Goal: Task Accomplishment & Management: Manage account settings

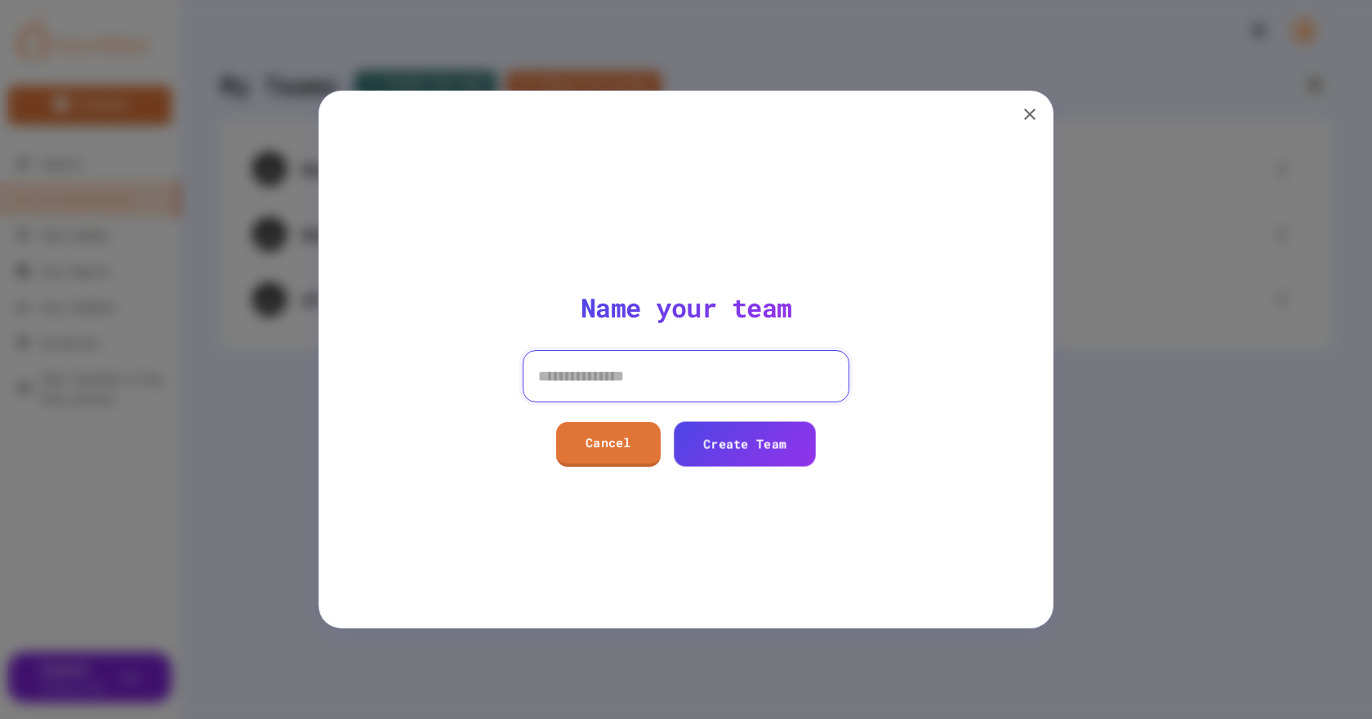
click at [616, 379] on input at bounding box center [686, 376] width 327 height 52
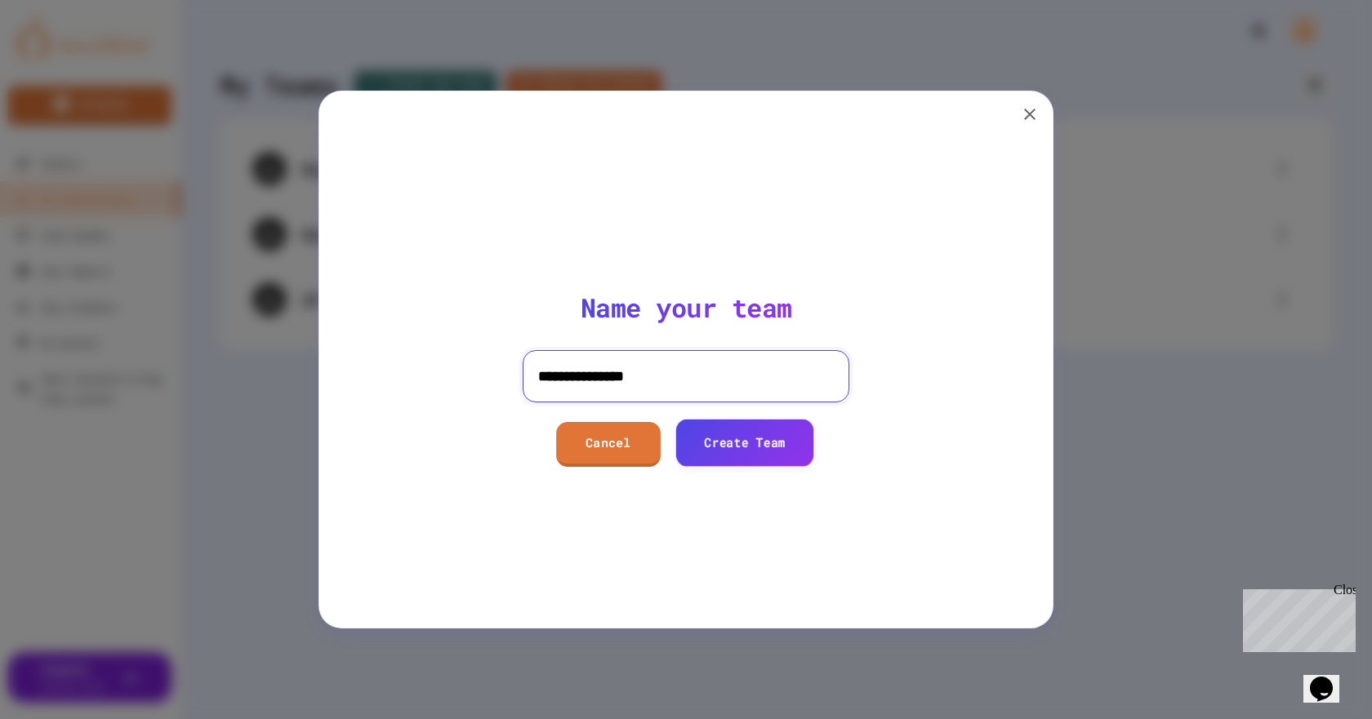
type input "**********"
click at [754, 449] on link "Create Team" at bounding box center [744, 443] width 138 height 47
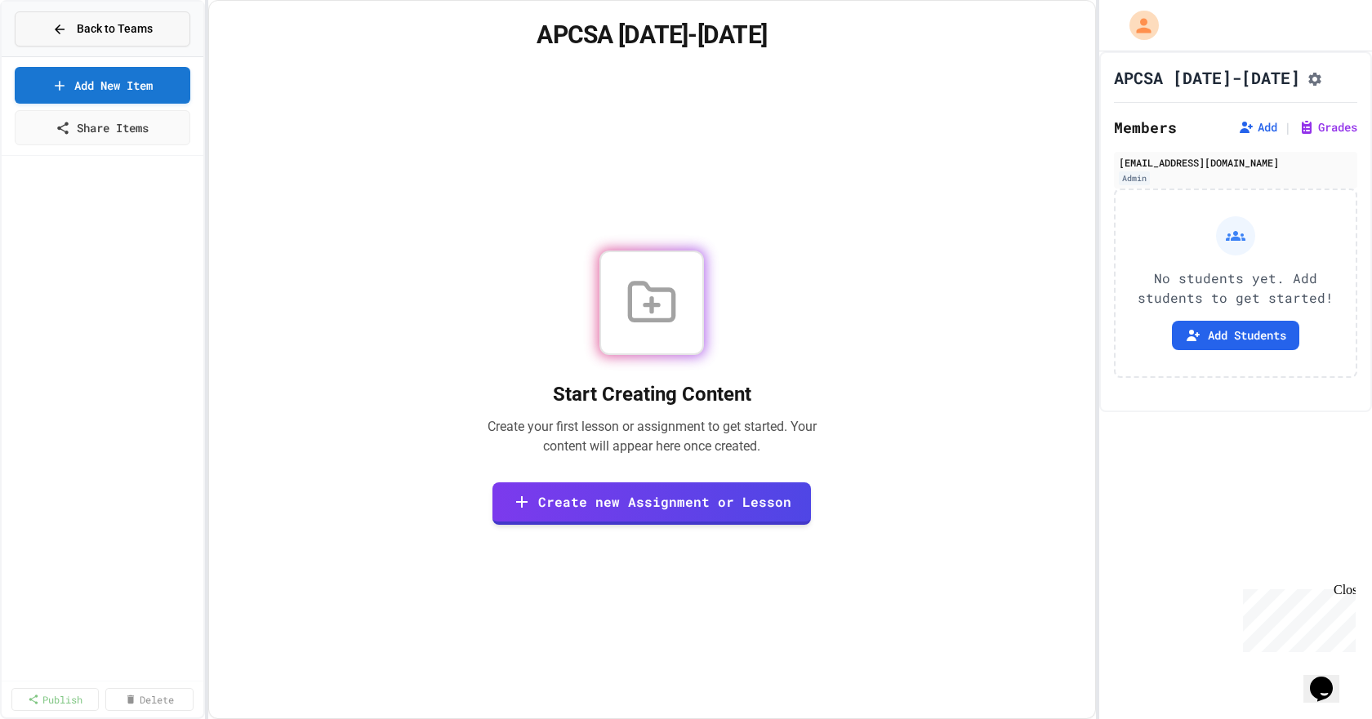
click at [109, 28] on span "Back to Teams" at bounding box center [115, 28] width 76 height 17
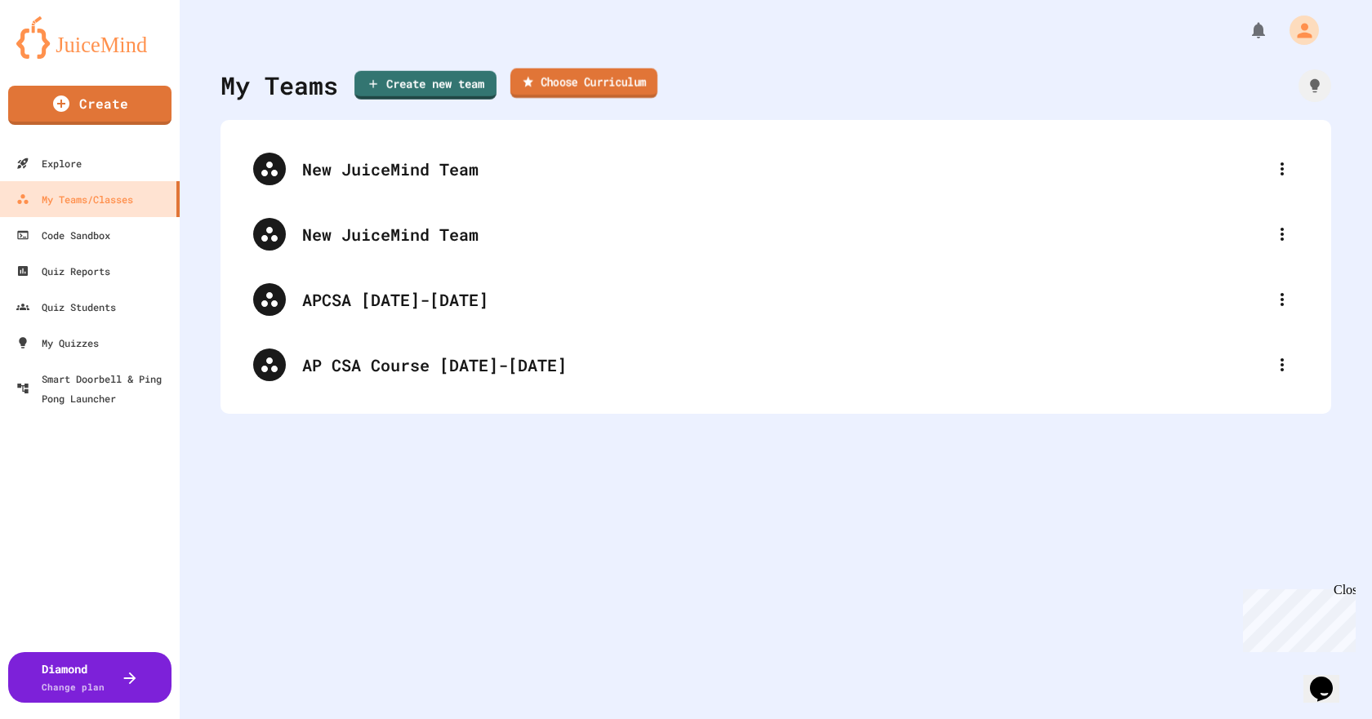
click at [580, 73] on link "Choose Curriculum" at bounding box center [583, 84] width 147 height 30
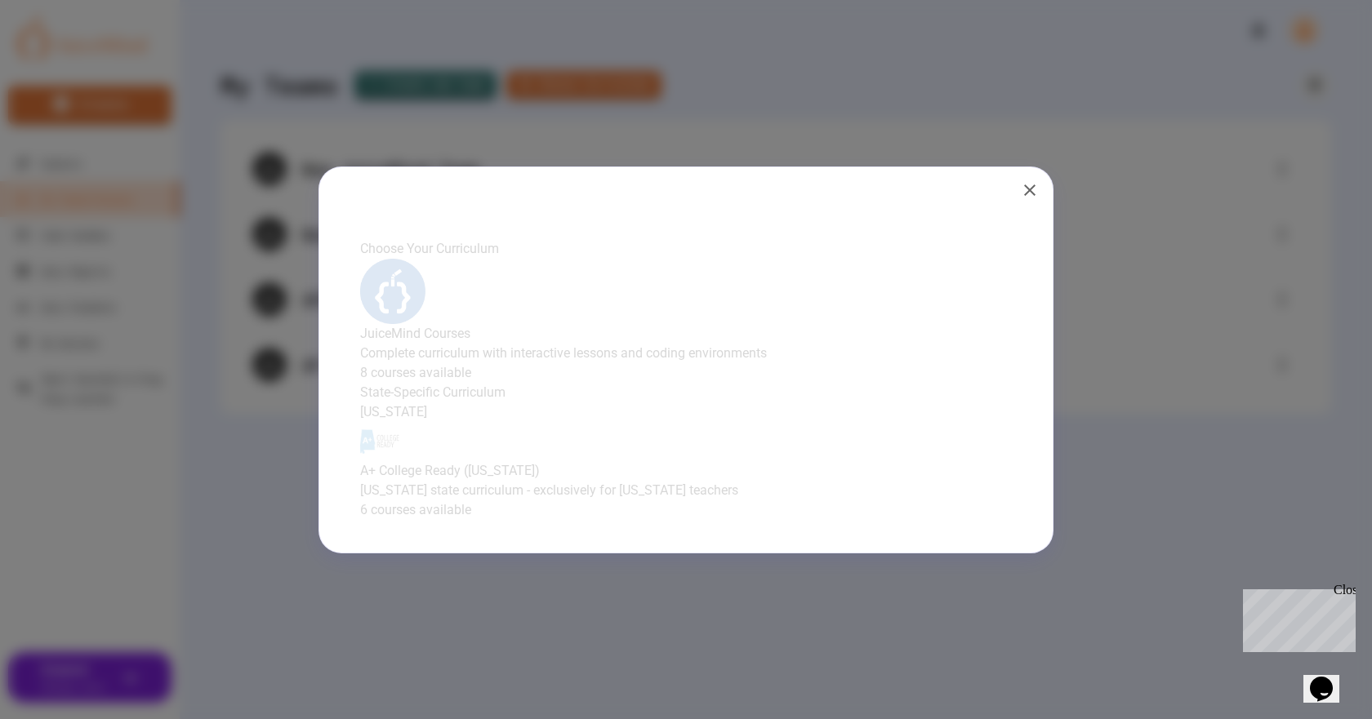
click at [676, 324] on h4 "JuiceMind Courses" at bounding box center [686, 334] width 668 height 20
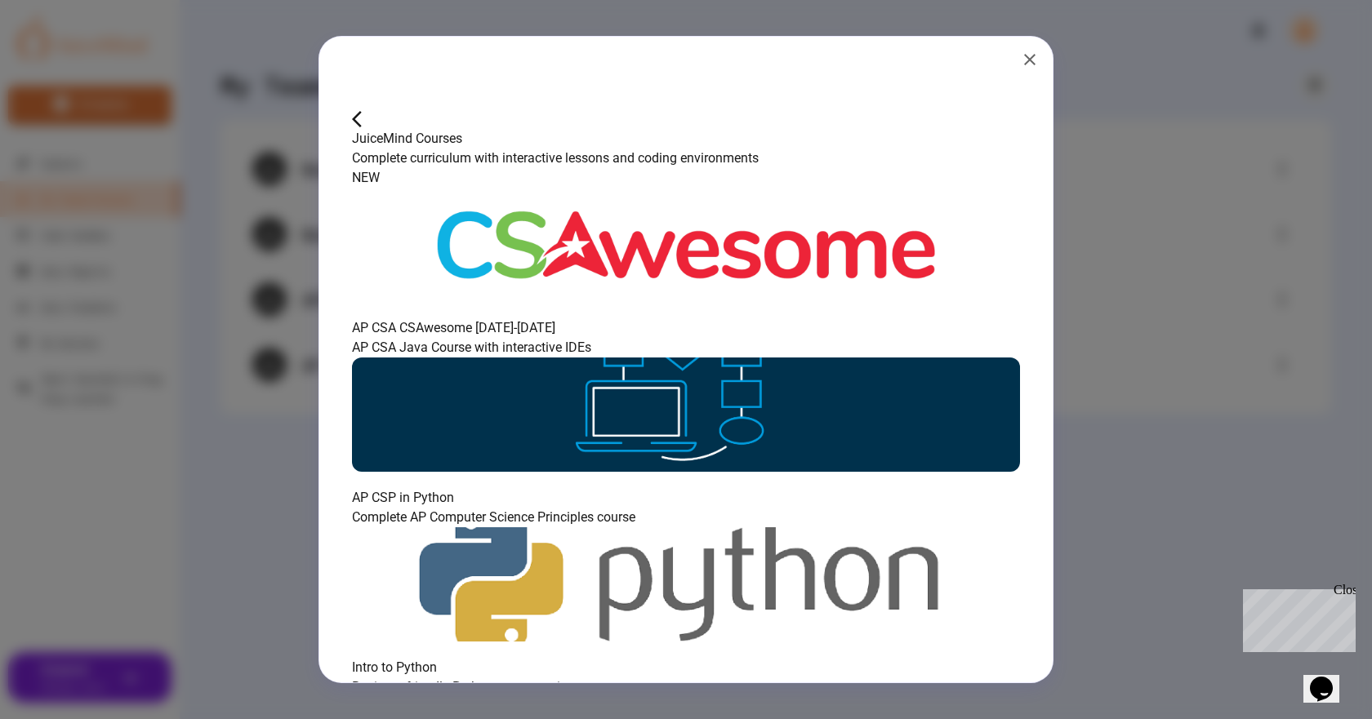
click at [461, 302] on img at bounding box center [686, 245] width 668 height 114
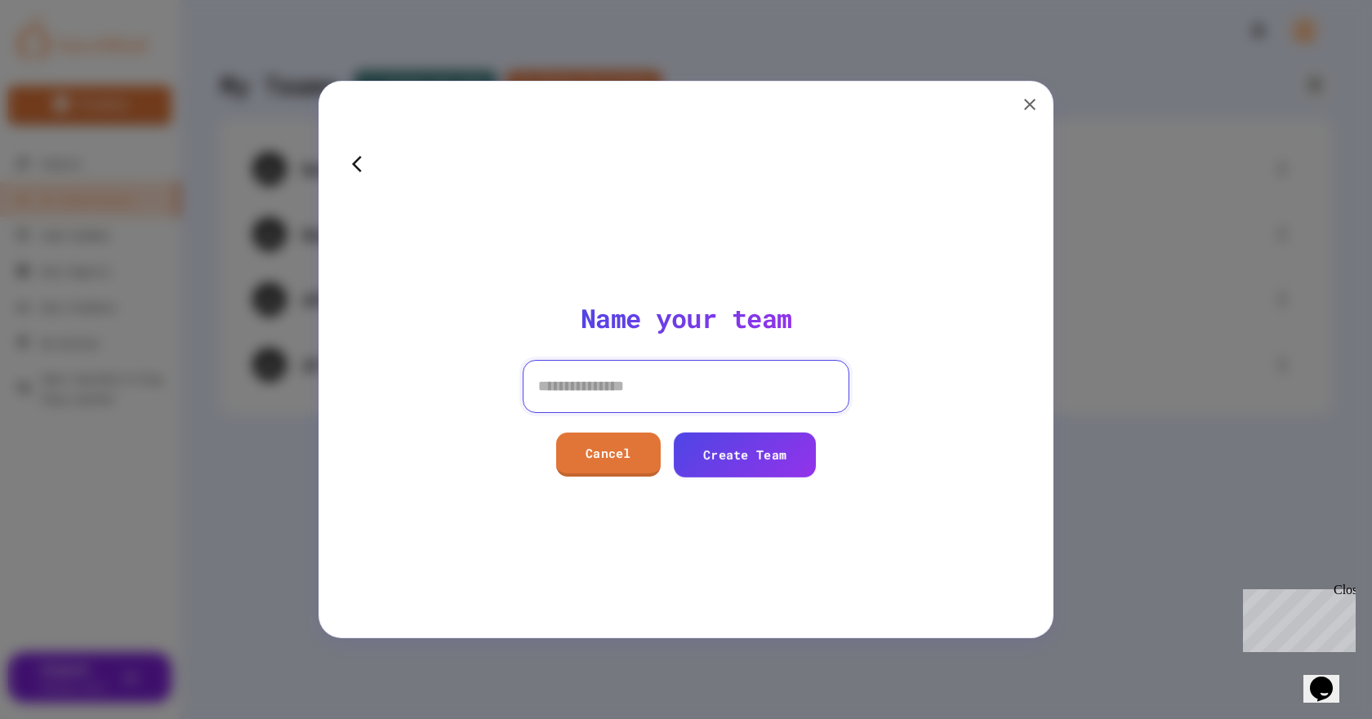
click at [641, 390] on input at bounding box center [686, 386] width 327 height 52
type input "**********"
click at [786, 442] on link "Create Team" at bounding box center [744, 453] width 138 height 47
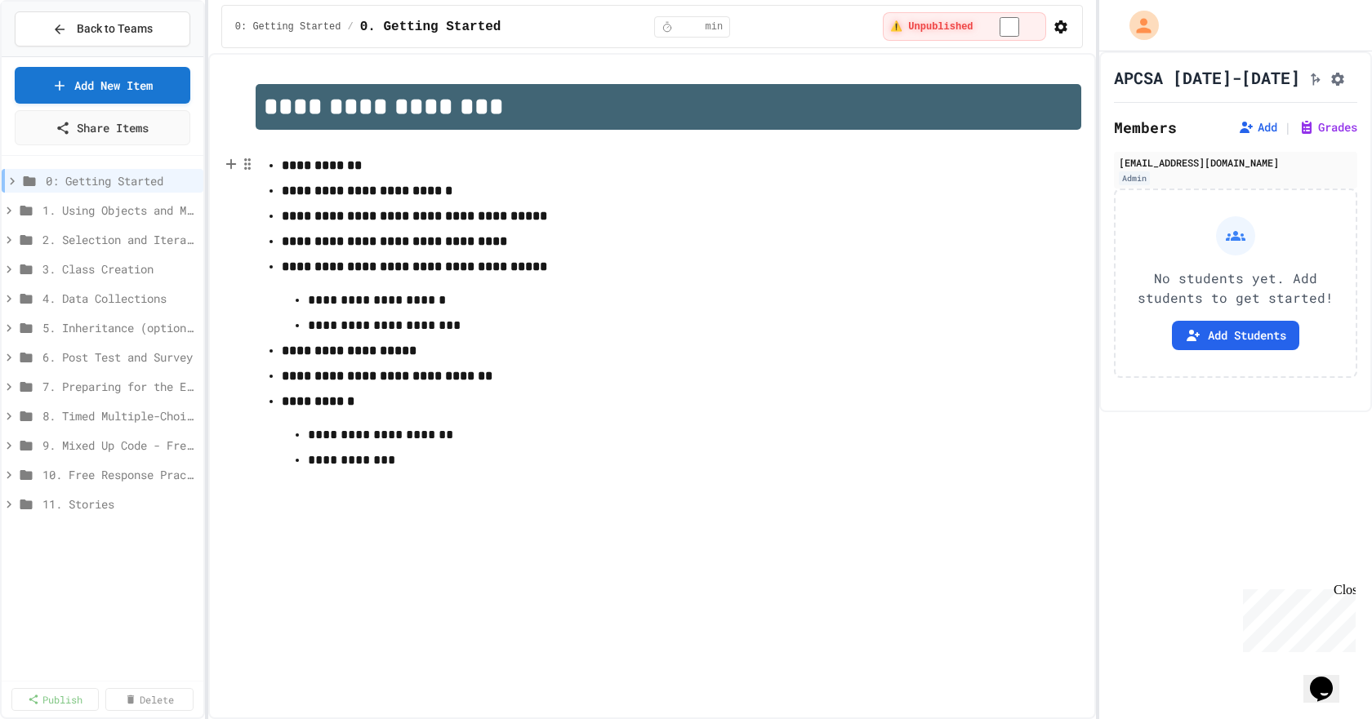
click at [318, 170] on strong "**********" at bounding box center [322, 165] width 80 height 12
click at [347, 170] on strong "**********" at bounding box center [322, 165] width 80 height 12
click at [1226, 348] on button "Add Students" at bounding box center [1235, 335] width 127 height 29
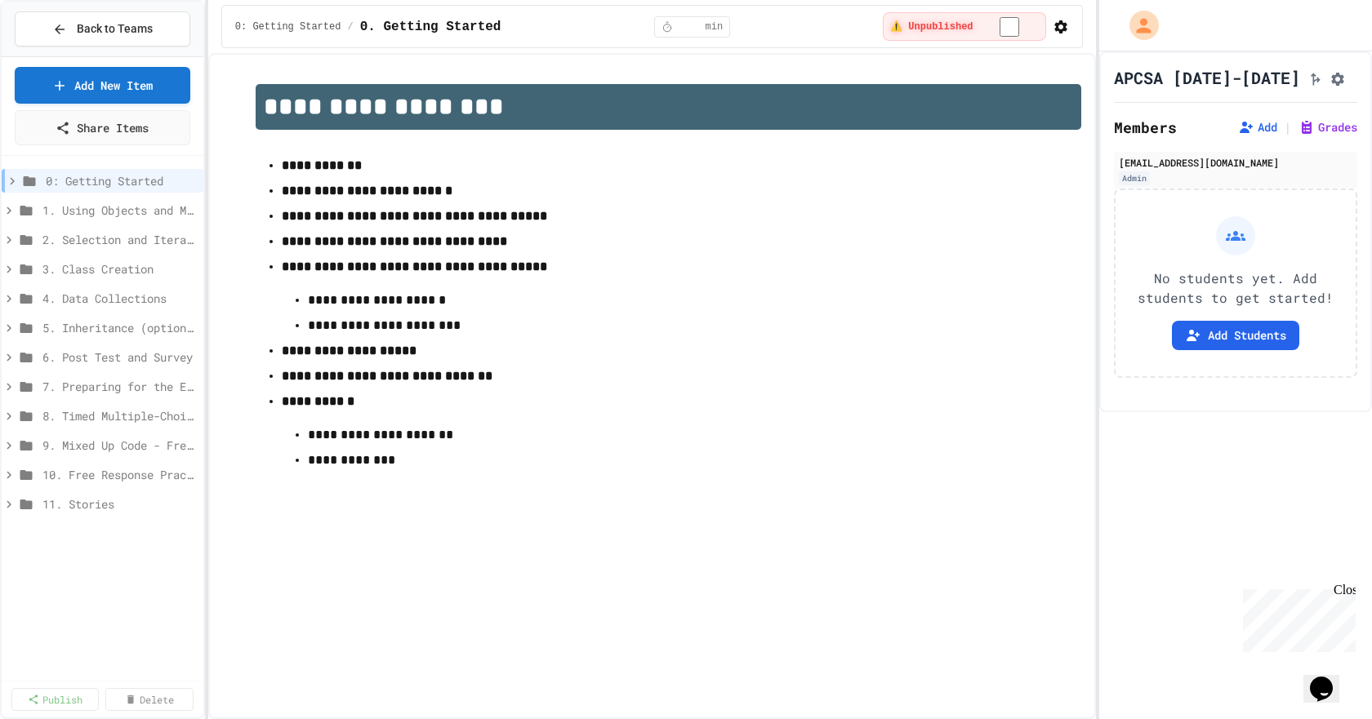
click at [318, 170] on strong "**********" at bounding box center [322, 165] width 80 height 12
click at [237, 163] on icon at bounding box center [231, 164] width 15 height 16
click at [817, 387] on p "**********" at bounding box center [668, 376] width 773 height 21
click at [415, 196] on strong "**********" at bounding box center [367, 191] width 171 height 12
click at [366, 191] on strong "**********" at bounding box center [367, 191] width 171 height 12
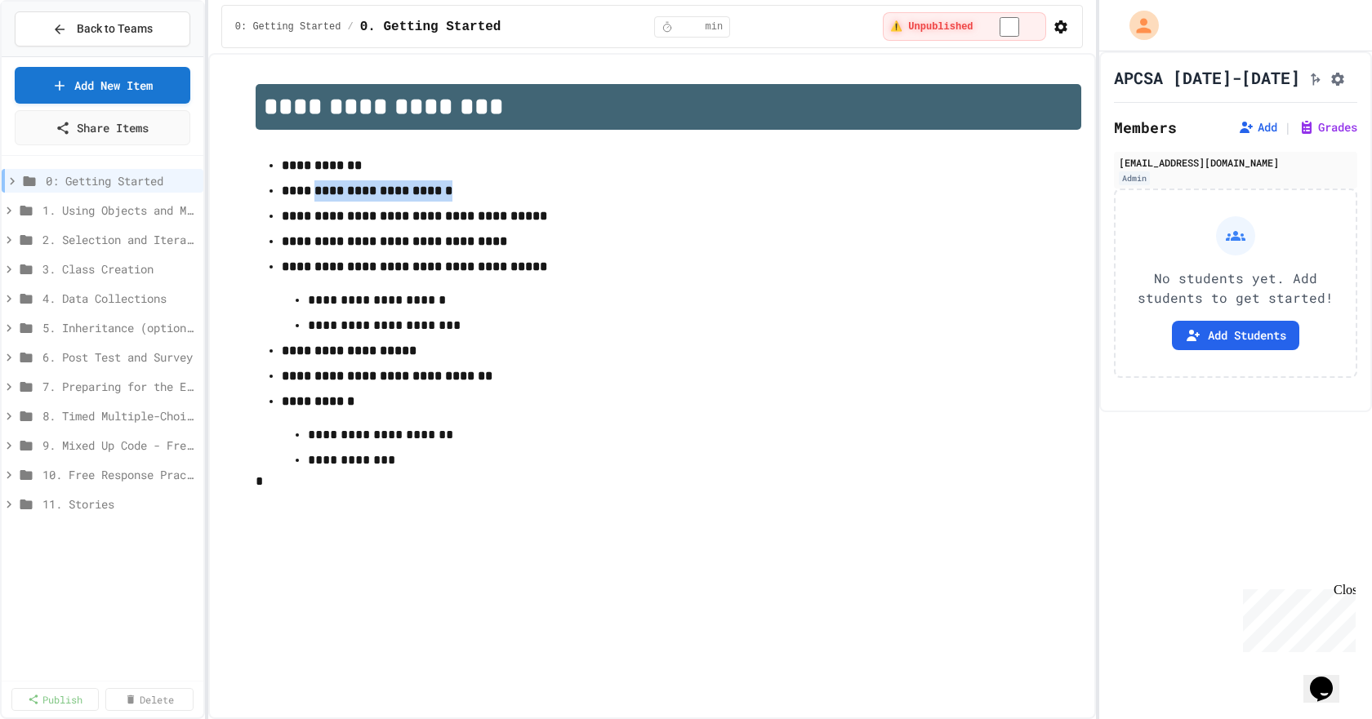
drag, startPoint x: 456, startPoint y: 196, endPoint x: 309, endPoint y: 198, distance: 147.8
click at [309, 198] on p "**********" at bounding box center [668, 190] width 773 height 21
click at [703, 287] on li "**********" at bounding box center [668, 295] width 773 height 82
click at [411, 222] on strong "**********" at bounding box center [414, 216] width 265 height 12
click at [405, 207] on li "**********" at bounding box center [668, 215] width 773 height 24
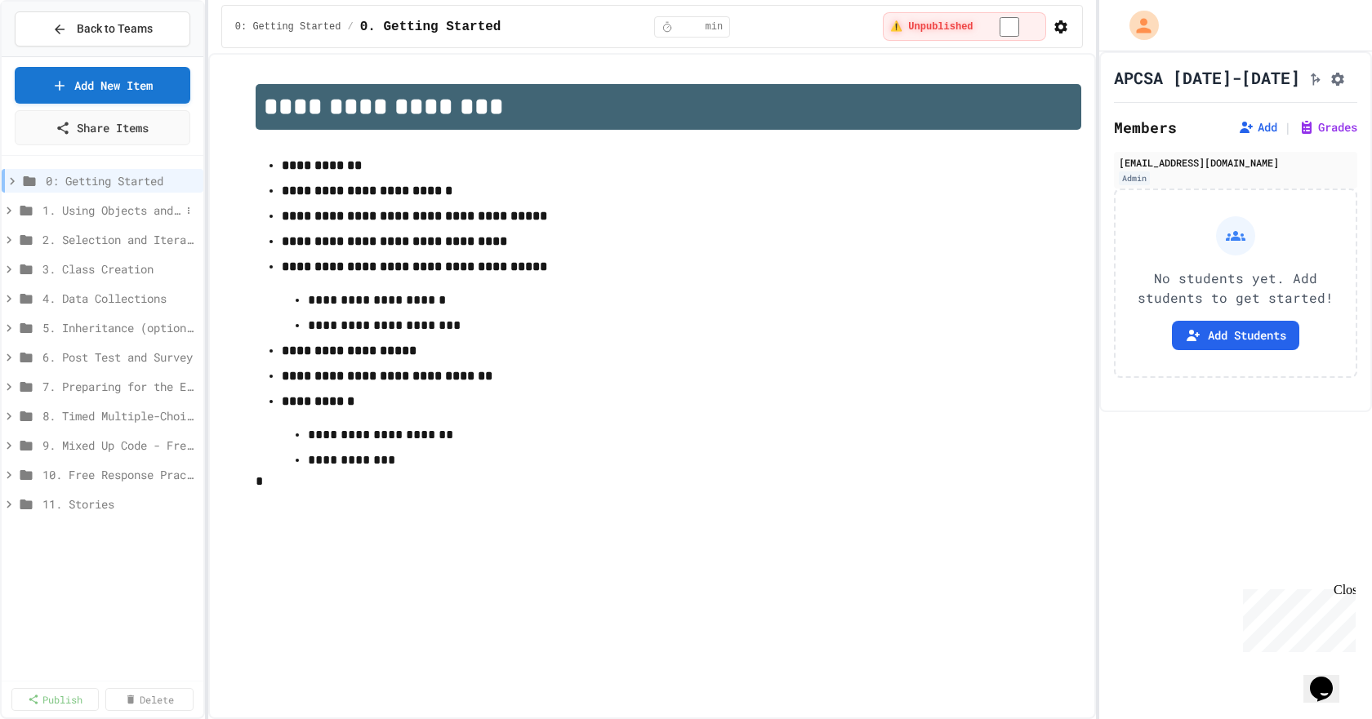
click at [85, 212] on span "1. Using Objects and Methods" at bounding box center [111, 210] width 138 height 17
click at [24, 209] on icon at bounding box center [26, 210] width 20 height 15
click at [24, 209] on icon at bounding box center [26, 211] width 12 height 10
click at [7, 208] on icon at bounding box center [9, 210] width 15 height 15
click at [25, 211] on icon at bounding box center [26, 211] width 12 height 10
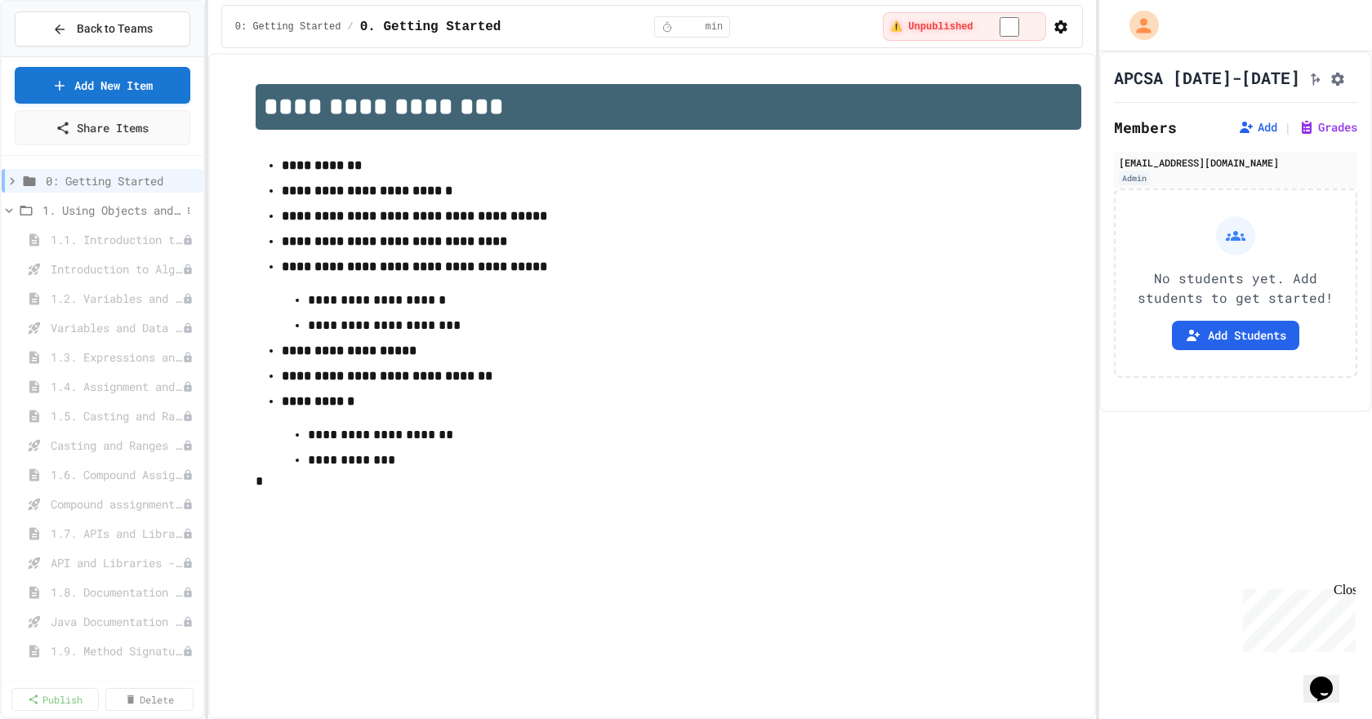
click at [82, 211] on span "1. Using Objects and Methods" at bounding box center [111, 210] width 138 height 17
click at [82, 211] on span "1. Using Objects and Methods" at bounding box center [119, 210] width 154 height 17
click at [80, 182] on span "0: Getting Started" at bounding box center [113, 180] width 135 height 17
click at [80, 180] on span "0: Getting Started" at bounding box center [119, 180] width 154 height 17
click at [80, 180] on span "0: Getting Started" at bounding box center [121, 180] width 151 height 17
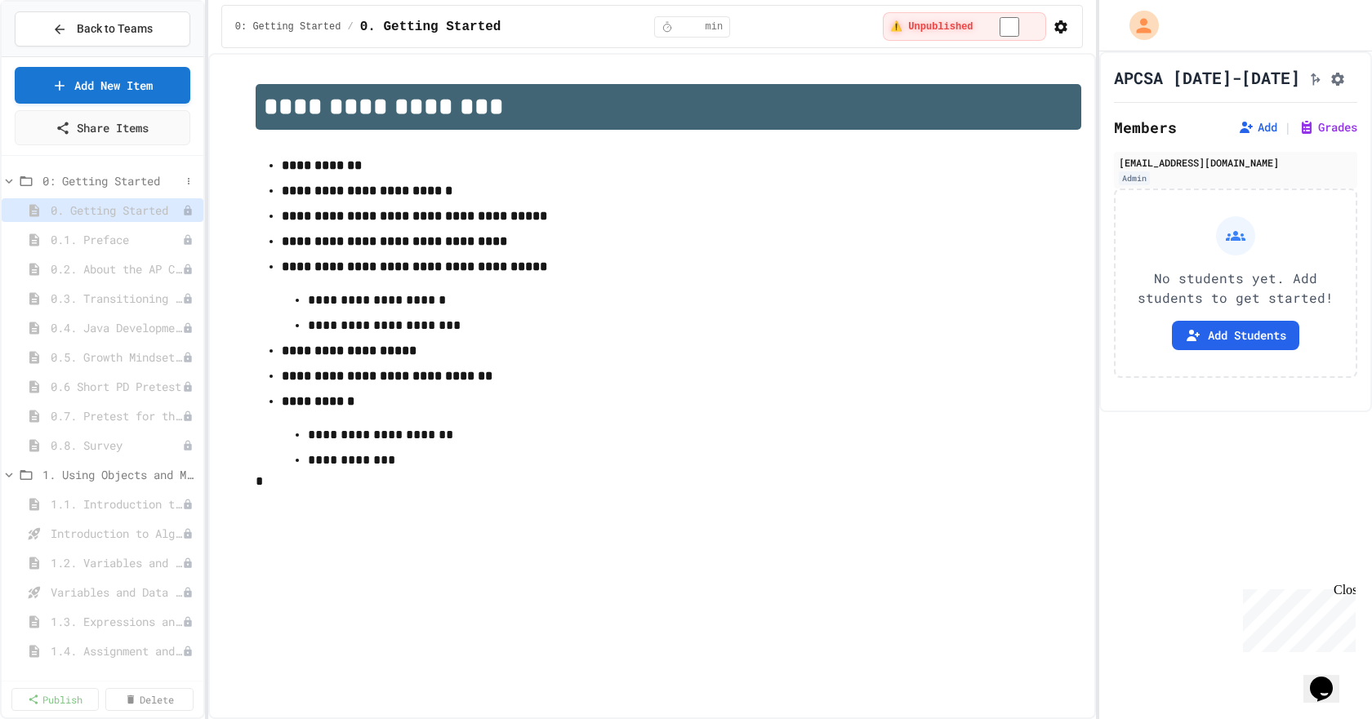
click at [29, 180] on icon at bounding box center [26, 181] width 20 height 15
click at [9, 180] on icon at bounding box center [12, 181] width 15 height 15
click at [57, 181] on span "0: Getting Started" at bounding box center [111, 180] width 138 height 17
click at [13, 182] on icon at bounding box center [12, 180] width 5 height 7
click at [338, 169] on strong "**********" at bounding box center [322, 165] width 80 height 12
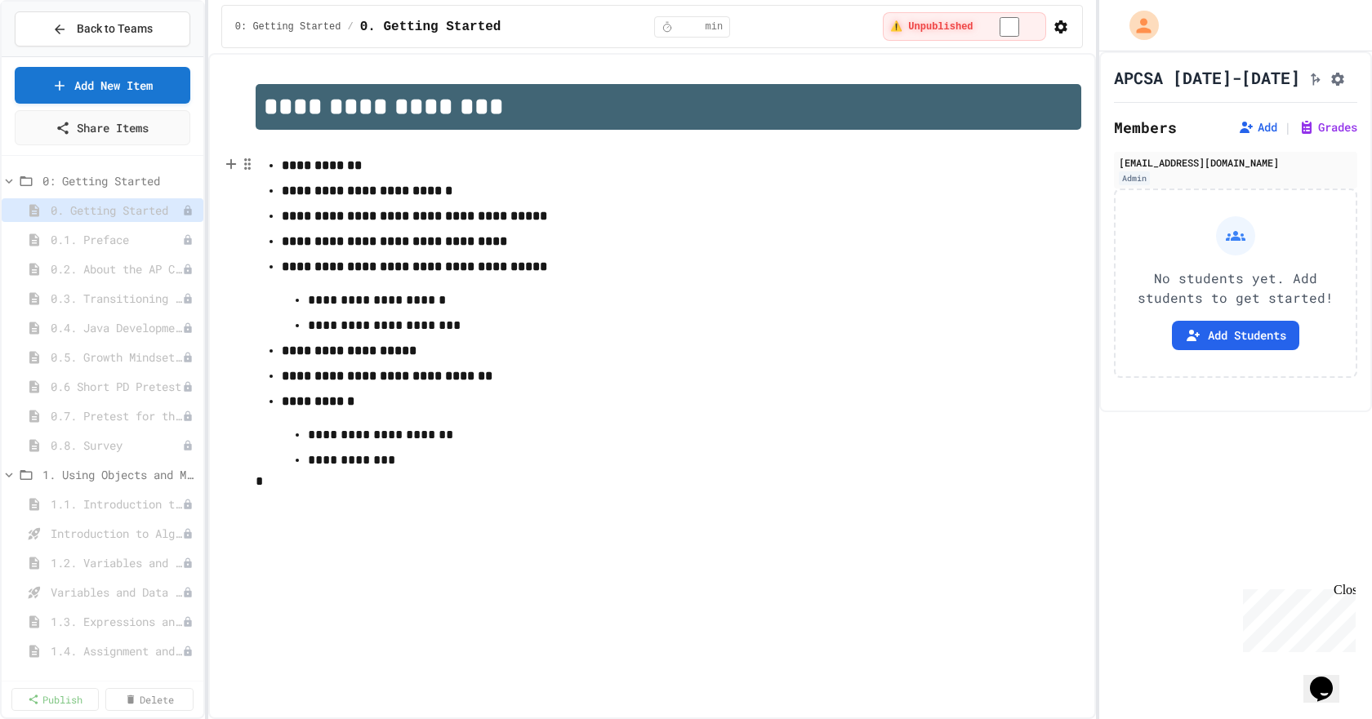
click at [331, 168] on strong "**********" at bounding box center [322, 165] width 80 height 12
click at [315, 168] on strong "**********" at bounding box center [322, 165] width 80 height 12
click at [106, 180] on span "0: Getting Started" at bounding box center [111, 180] width 138 height 17
click at [38, 182] on icon at bounding box center [30, 181] width 20 height 15
click at [32, 212] on icon at bounding box center [34, 210] width 10 height 12
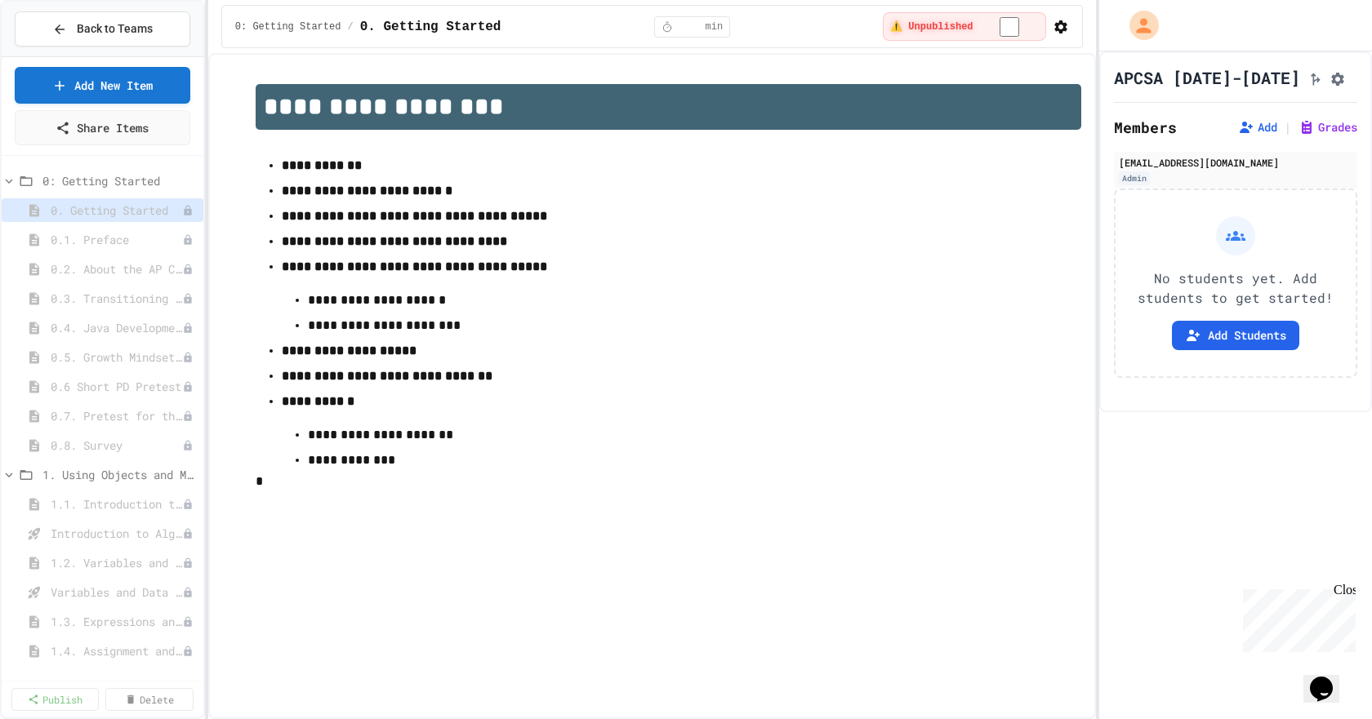
click at [32, 212] on icon at bounding box center [34, 210] width 10 height 12
click at [39, 238] on icon at bounding box center [34, 240] width 10 height 12
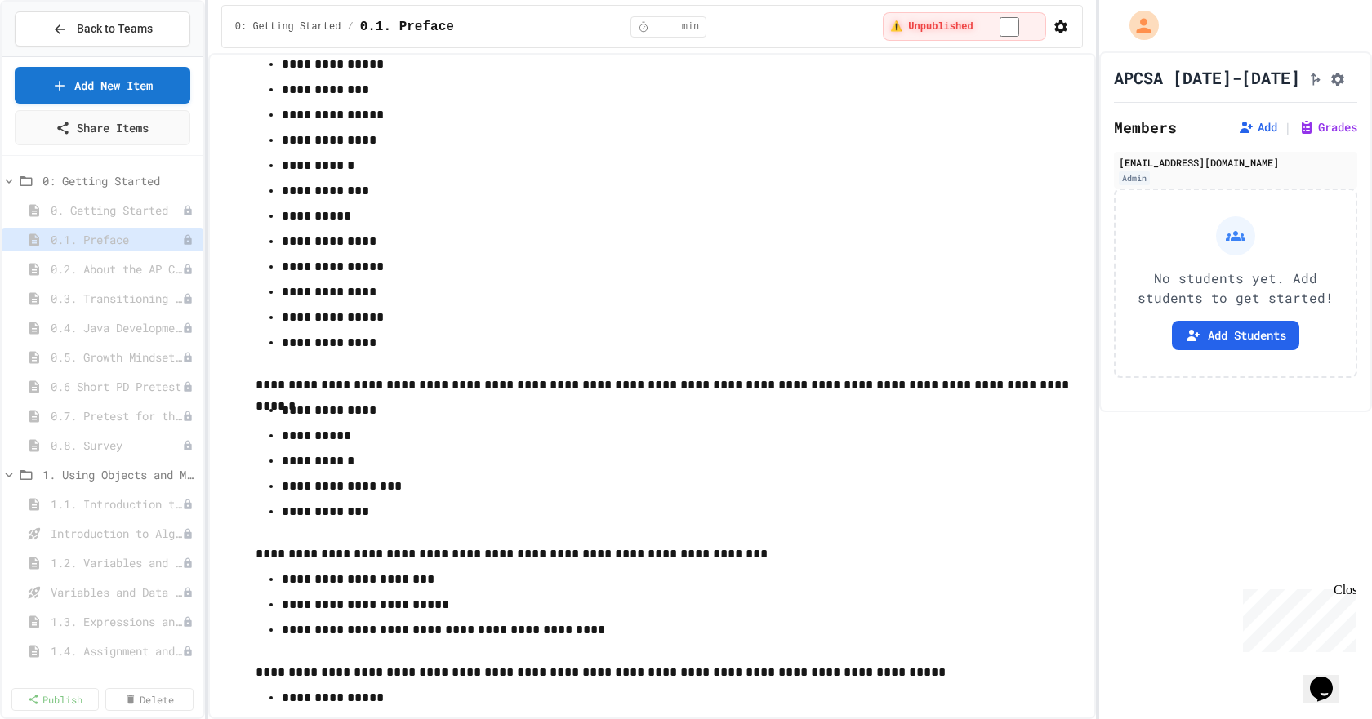
scroll to position [1715, 0]
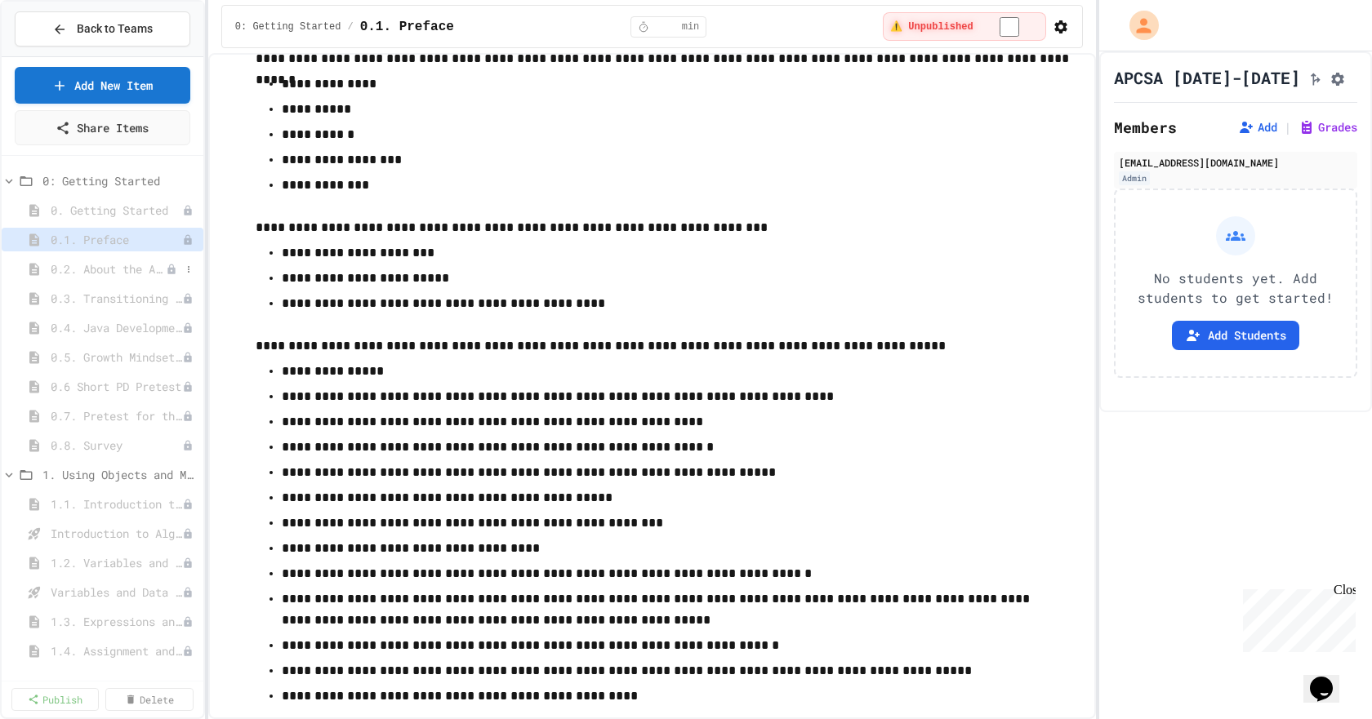
click at [32, 276] on icon at bounding box center [34, 269] width 20 height 15
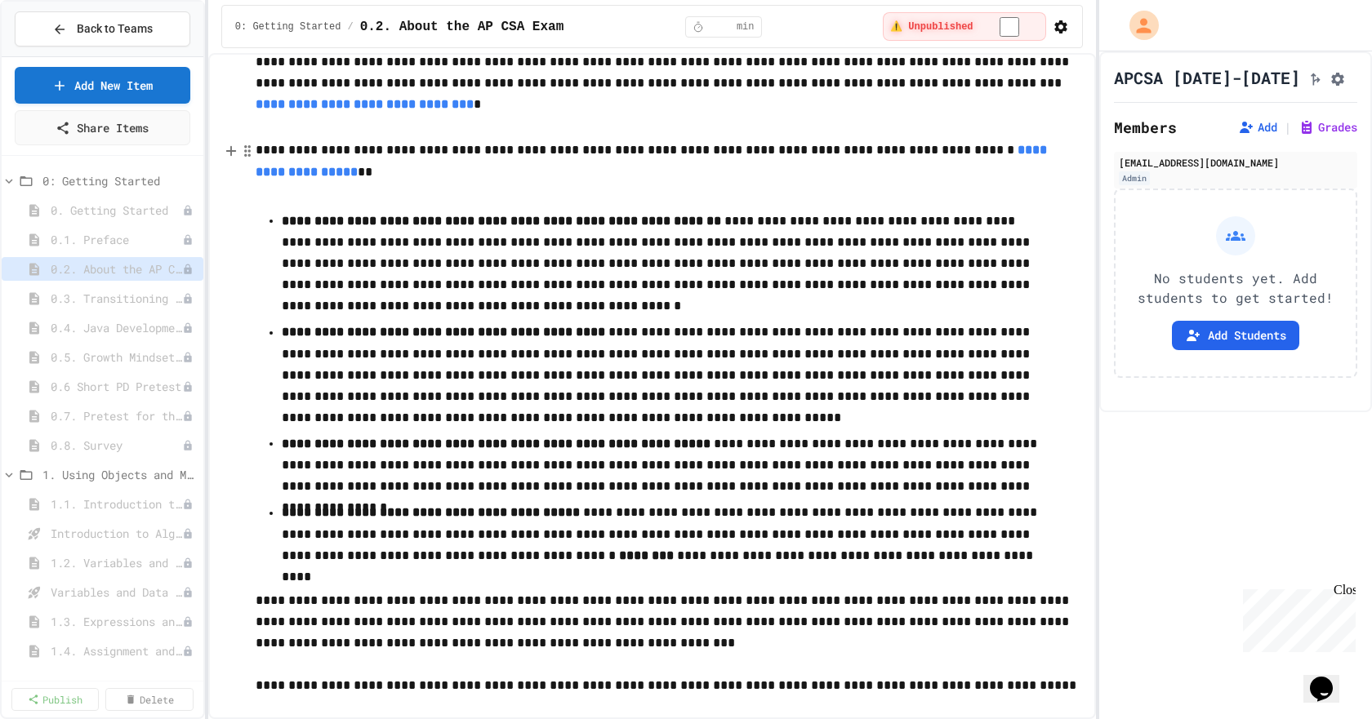
scroll to position [408, 0]
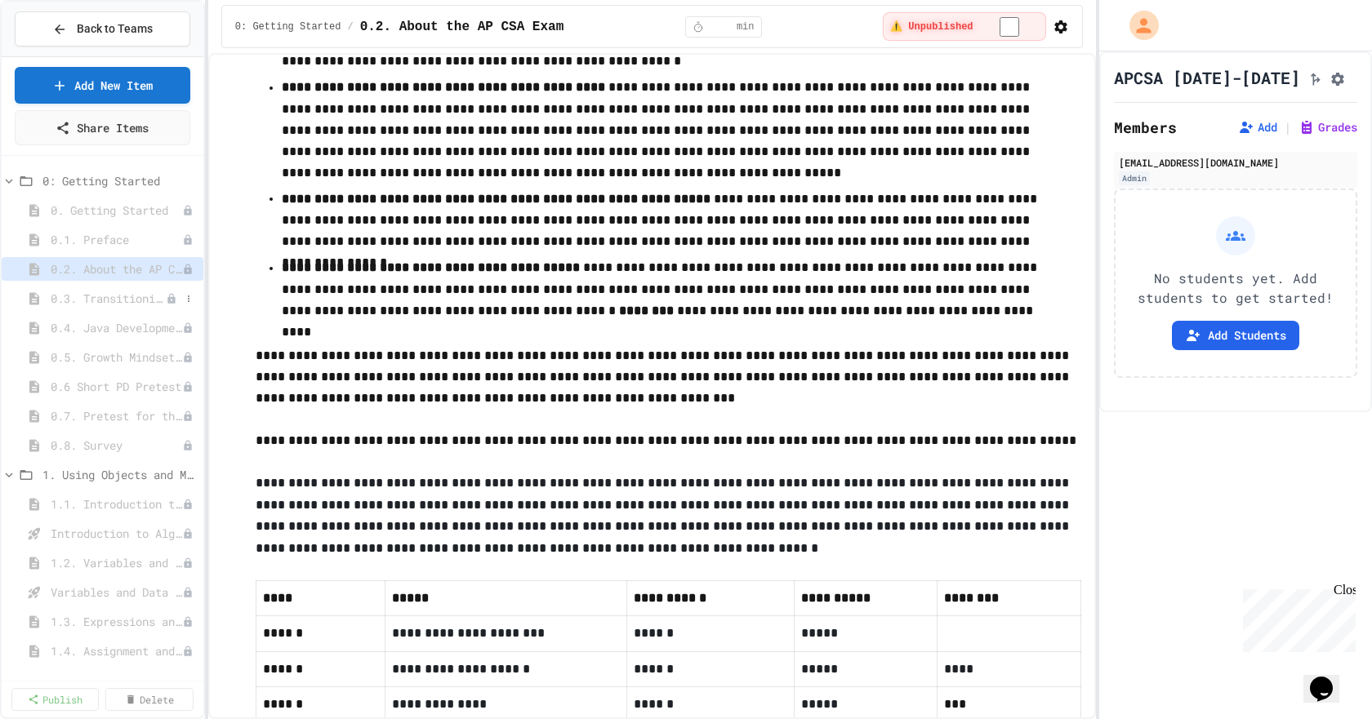
click at [29, 302] on icon at bounding box center [34, 299] width 20 height 15
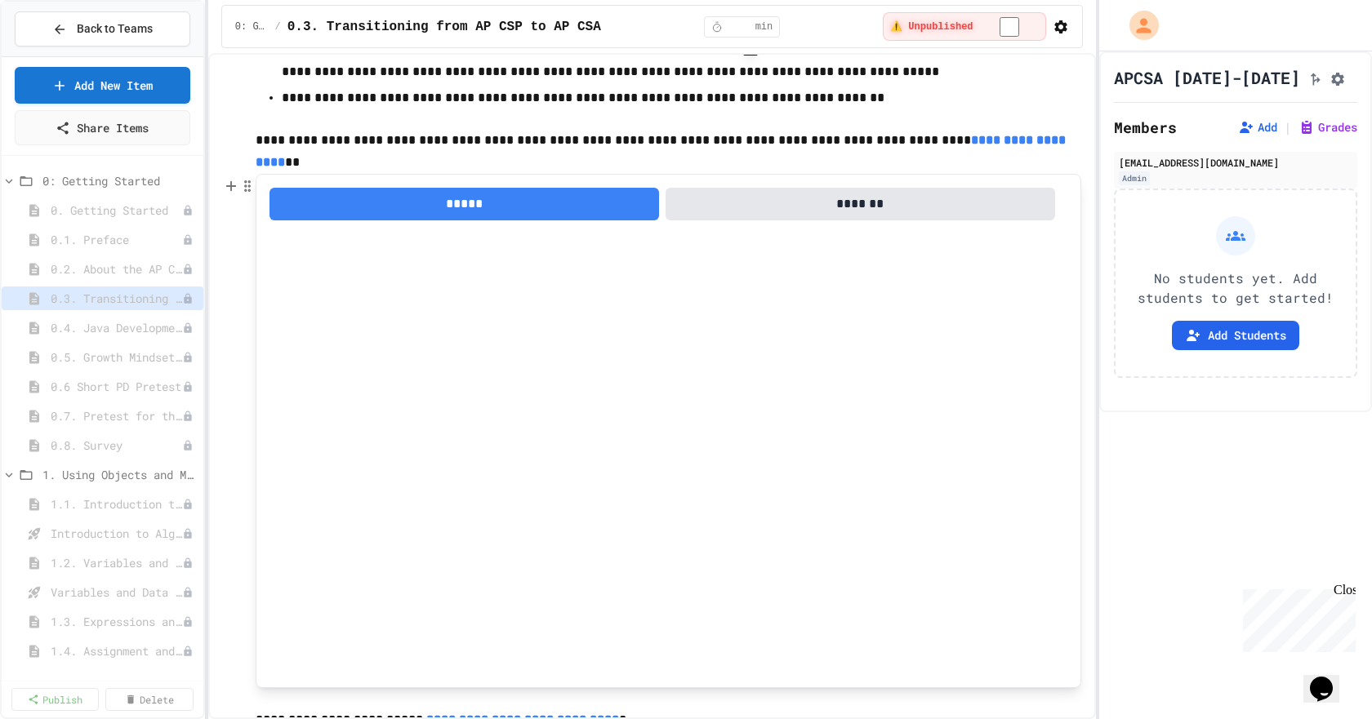
scroll to position [163, 0]
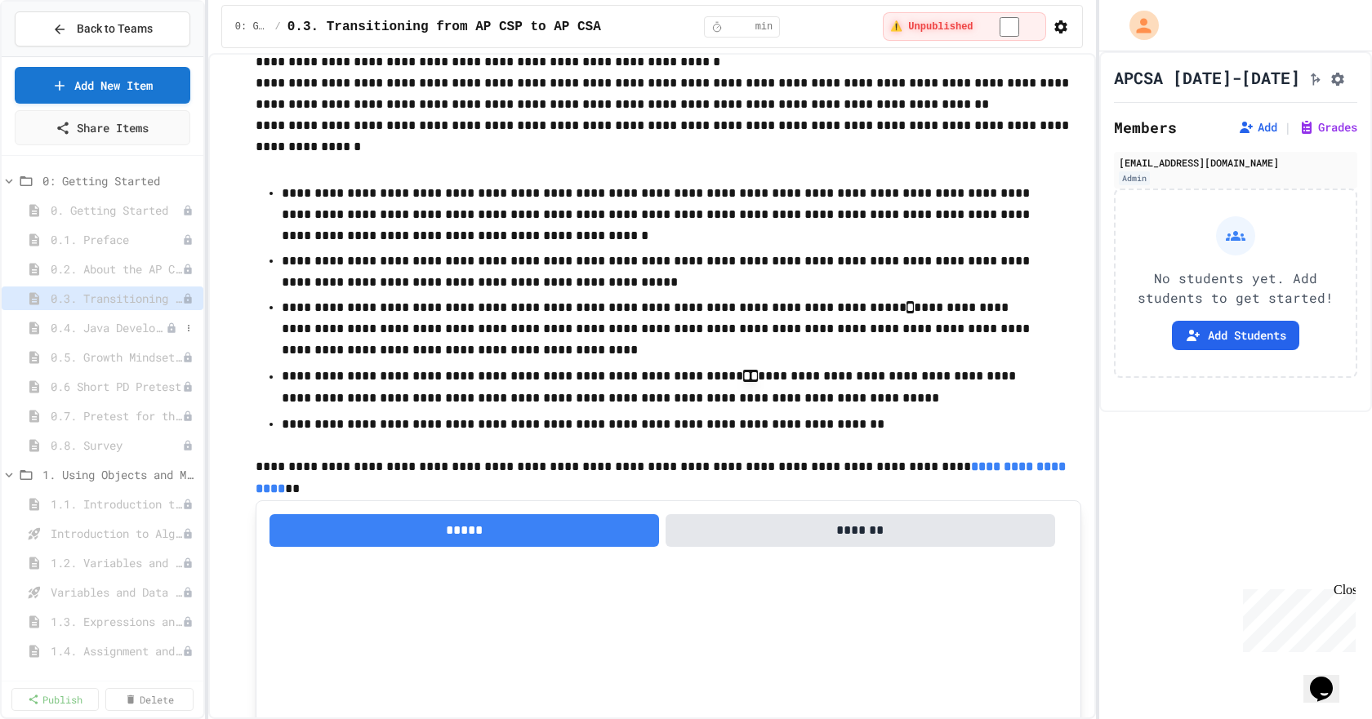
click at [33, 330] on icon at bounding box center [34, 328] width 10 height 12
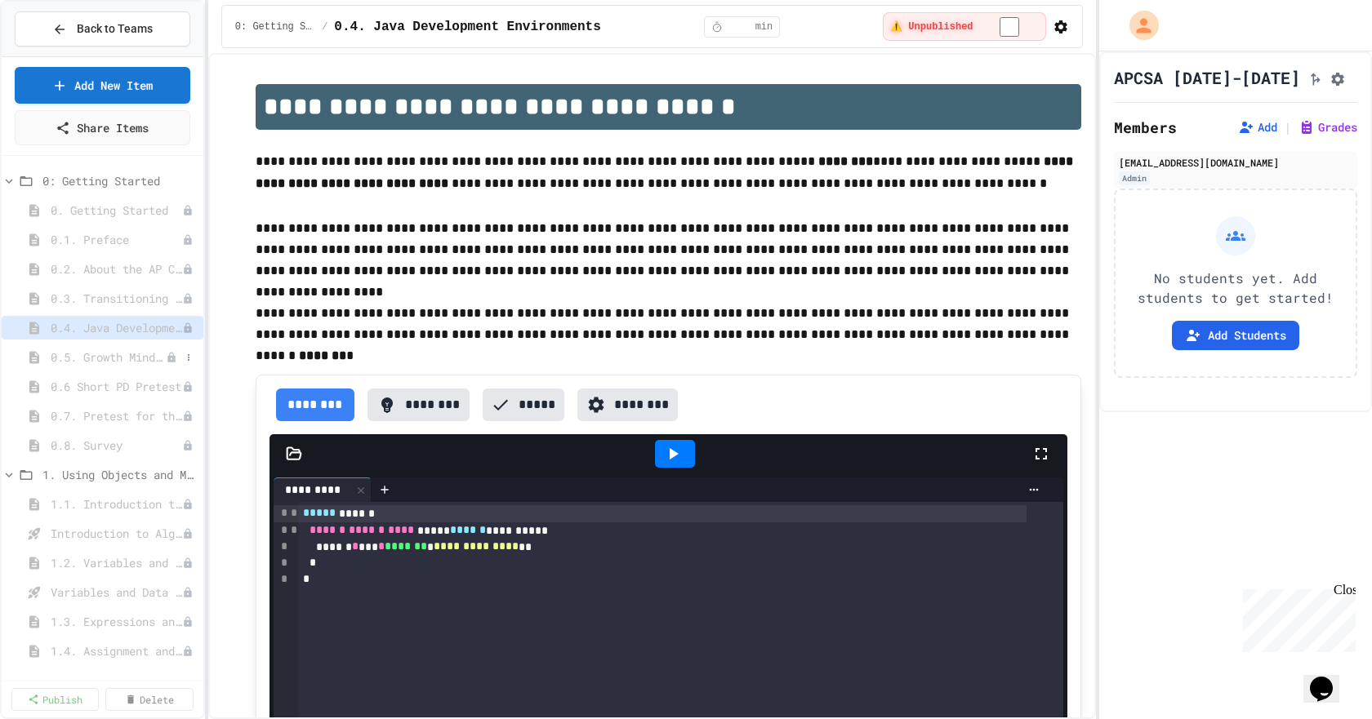
click at [35, 359] on icon at bounding box center [34, 357] width 10 height 12
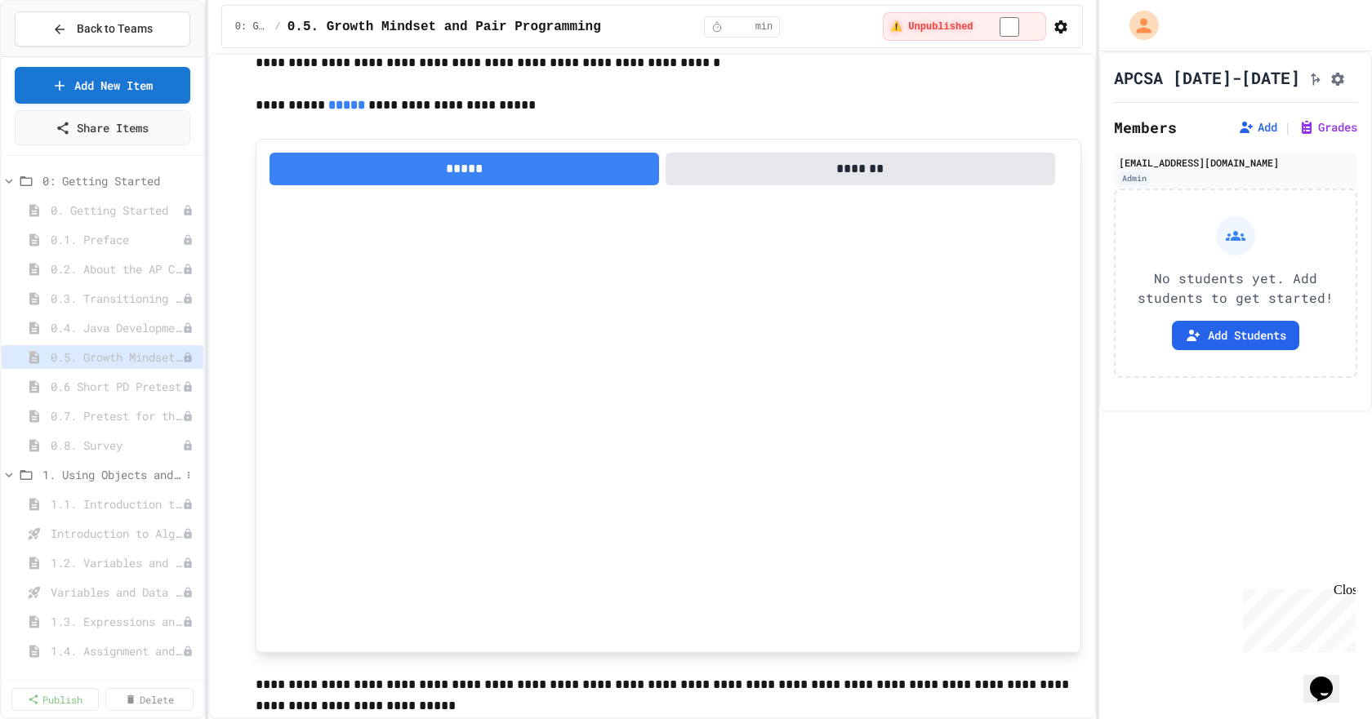
click at [31, 478] on icon at bounding box center [26, 475] width 12 height 10
click at [91, 469] on span "1. Using Objects and Methods" at bounding box center [111, 474] width 138 height 17
click at [91, 469] on span "1. Using Objects and Methods" at bounding box center [119, 474] width 154 height 17
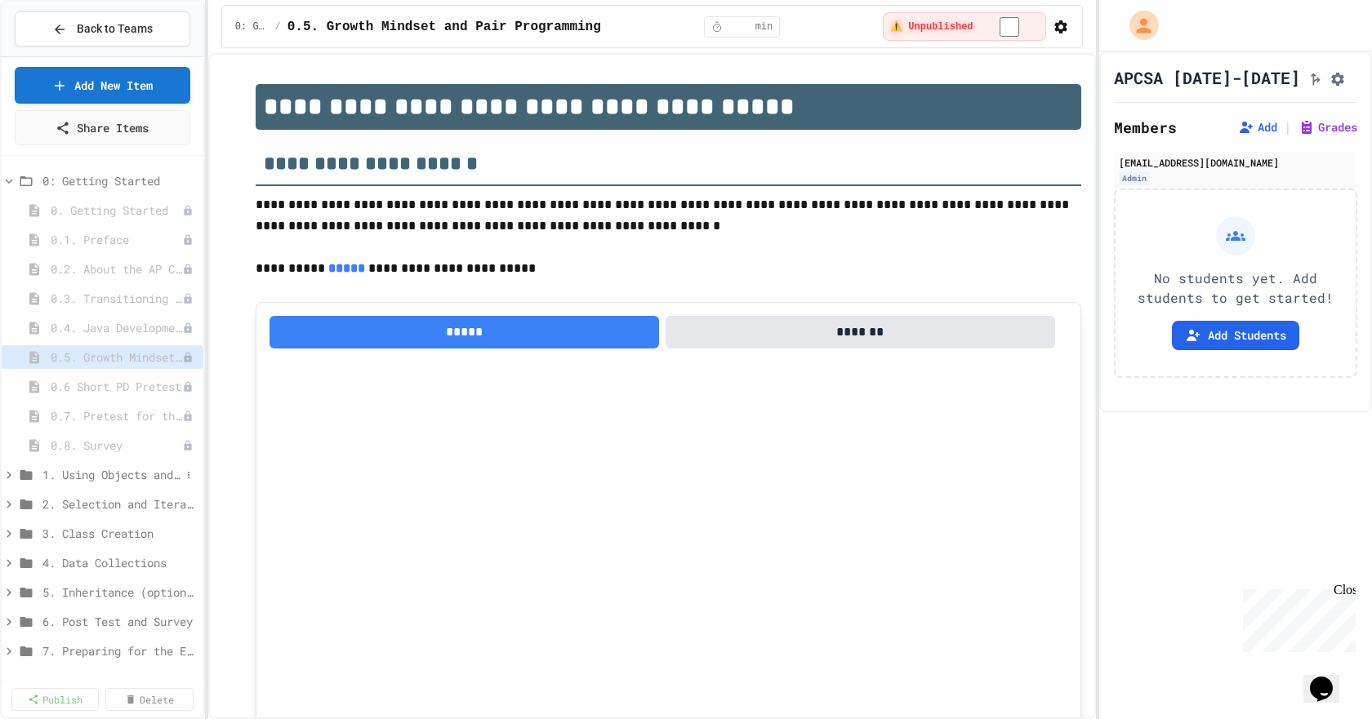
click at [109, 478] on span "1. Using Objects and Methods" at bounding box center [111, 474] width 138 height 17
click at [35, 476] on icon at bounding box center [26, 475] width 20 height 15
click at [25, 476] on icon at bounding box center [26, 475] width 20 height 15
click at [25, 476] on icon at bounding box center [26, 475] width 12 height 10
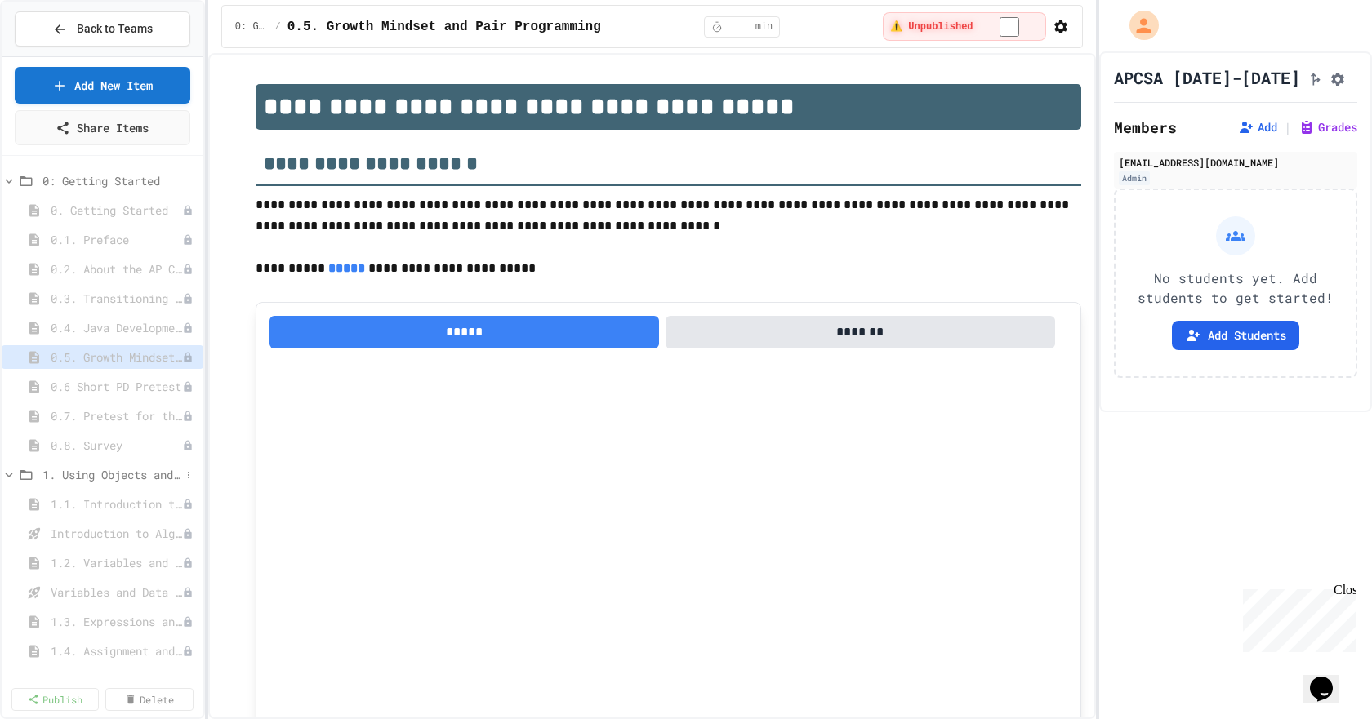
click at [25, 476] on icon at bounding box center [26, 475] width 20 height 15
click at [25, 476] on icon at bounding box center [26, 475] width 12 height 10
click at [37, 505] on icon at bounding box center [34, 504] width 10 height 12
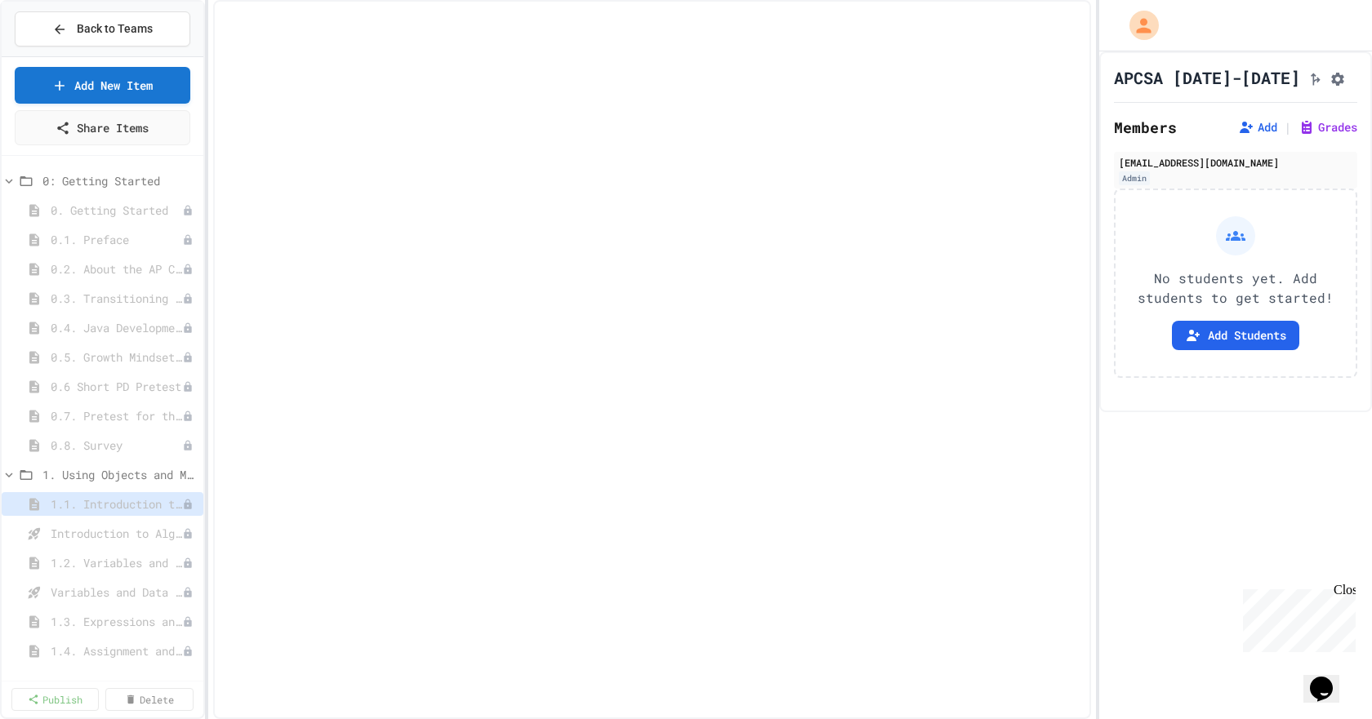
select select "***"
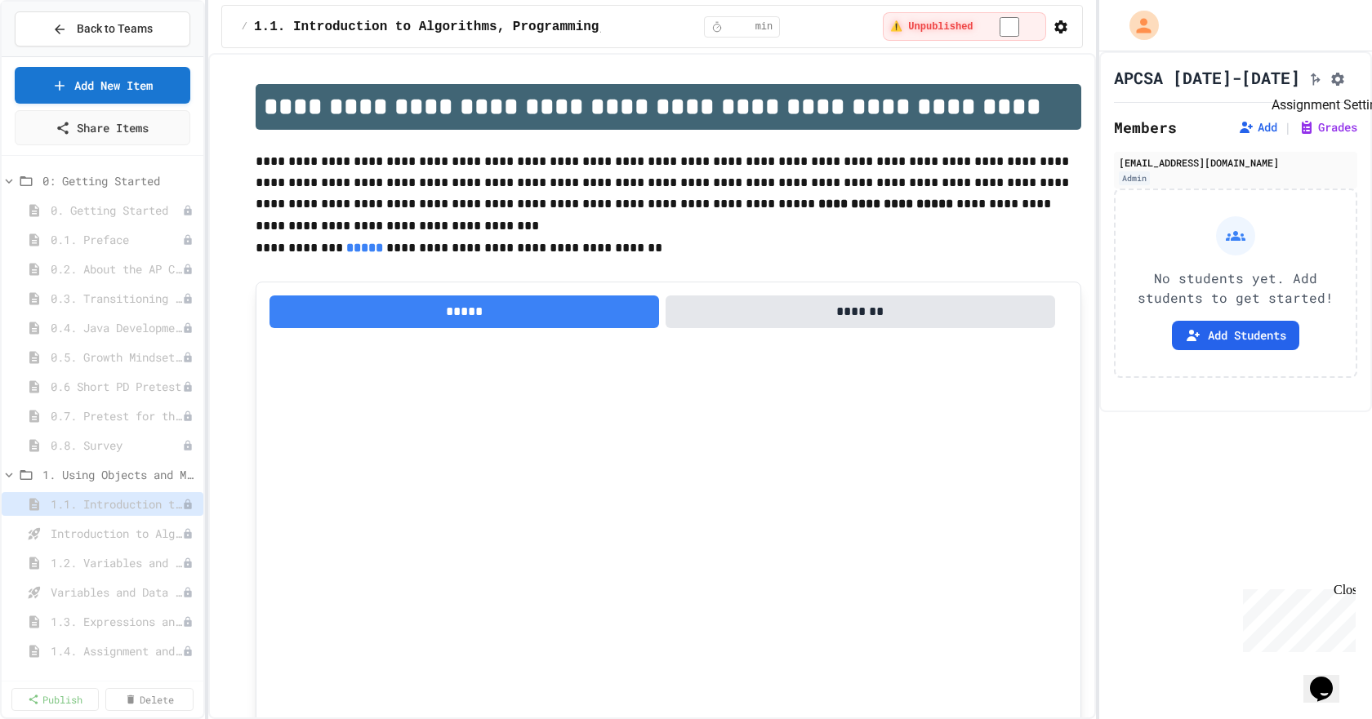
click at [1329, 86] on icon "Assignment Settings" at bounding box center [1337, 79] width 16 height 16
click at [1280, 83] on div at bounding box center [686, 359] width 1372 height 719
click at [1066, 29] on button "button" at bounding box center [1061, 27] width 16 height 20
click at [1007, 62] on li "Edit Lesson Plan" at bounding box center [1012, 59] width 116 height 29
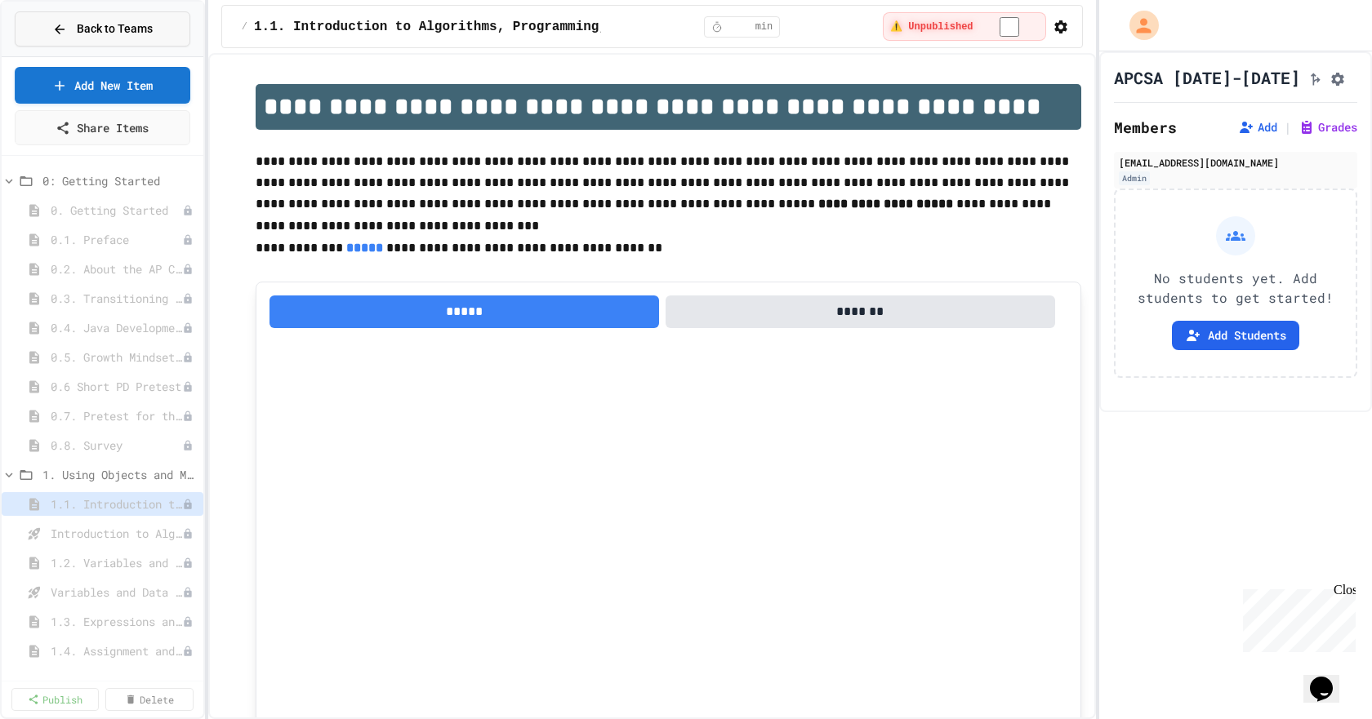
click at [96, 30] on span "Back to Teams" at bounding box center [115, 28] width 76 height 17
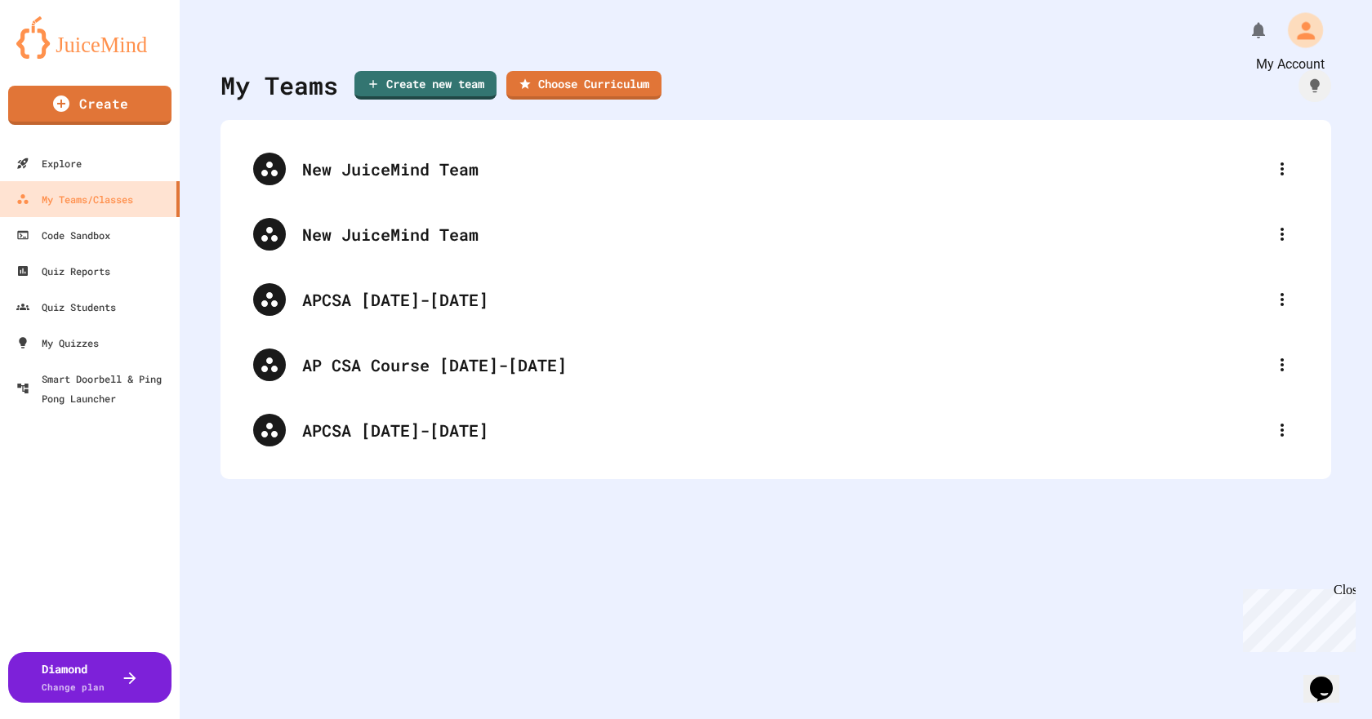
click at [1292, 29] on icon "My Account" at bounding box center [1305, 30] width 26 height 26
click at [297, 613] on div at bounding box center [686, 359] width 1372 height 719
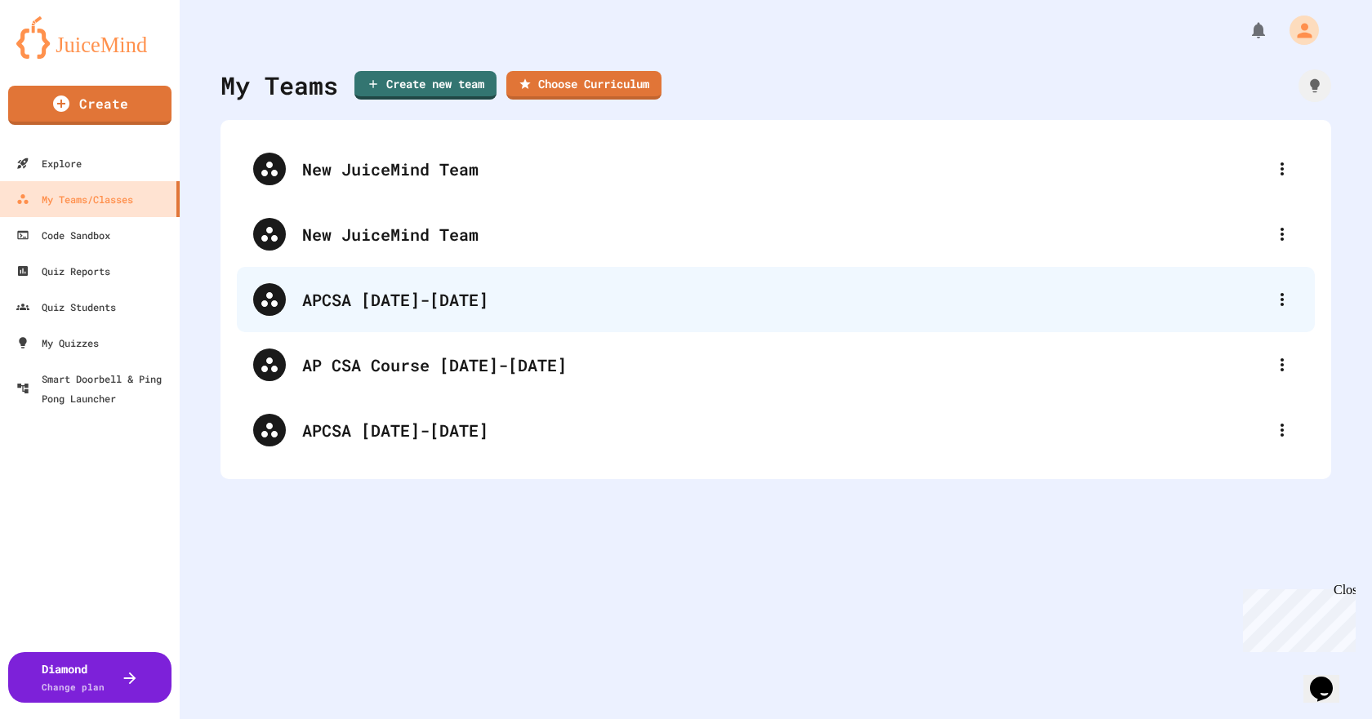
click at [354, 298] on div "APCSA [DATE]-[DATE]" at bounding box center [784, 299] width 964 height 24
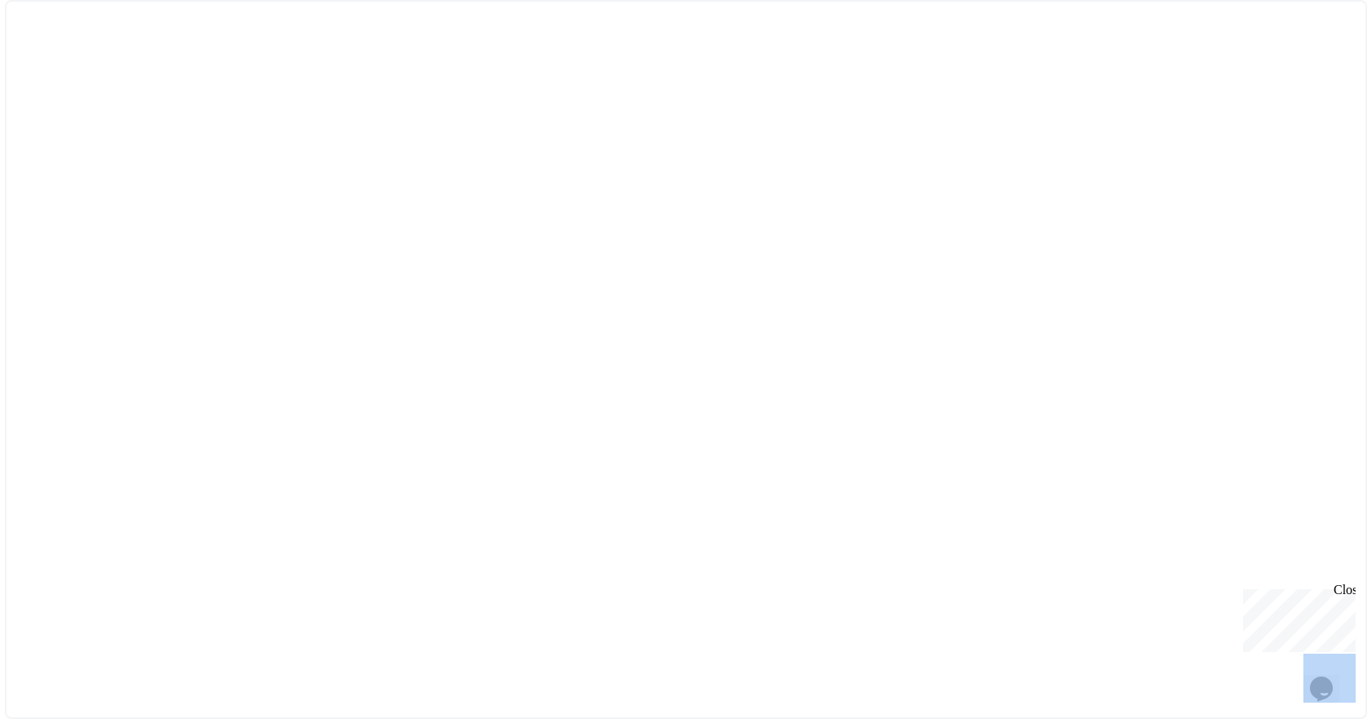
click at [354, 298] on div at bounding box center [686, 359] width 1362 height 719
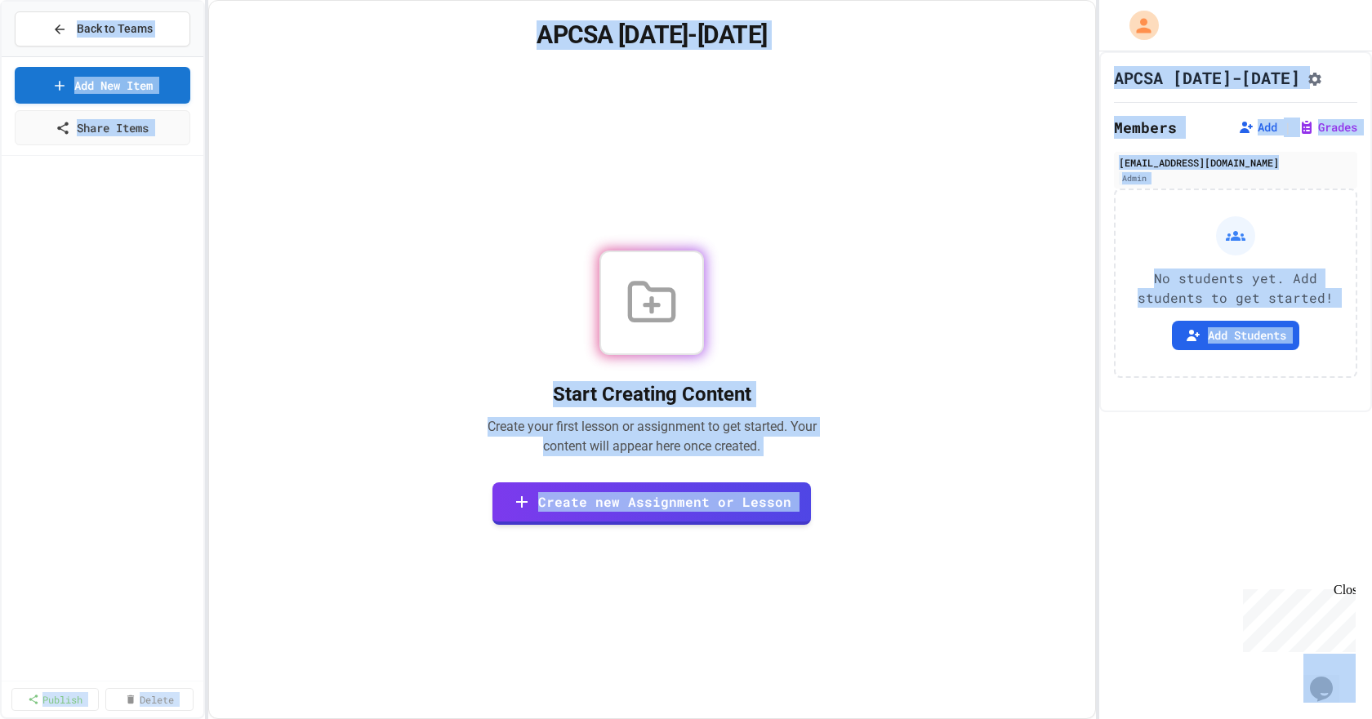
click at [425, 197] on div "Start Creating Content Create your first lesson or assignment to get started. Y…" at bounding box center [652, 387] width 847 height 623
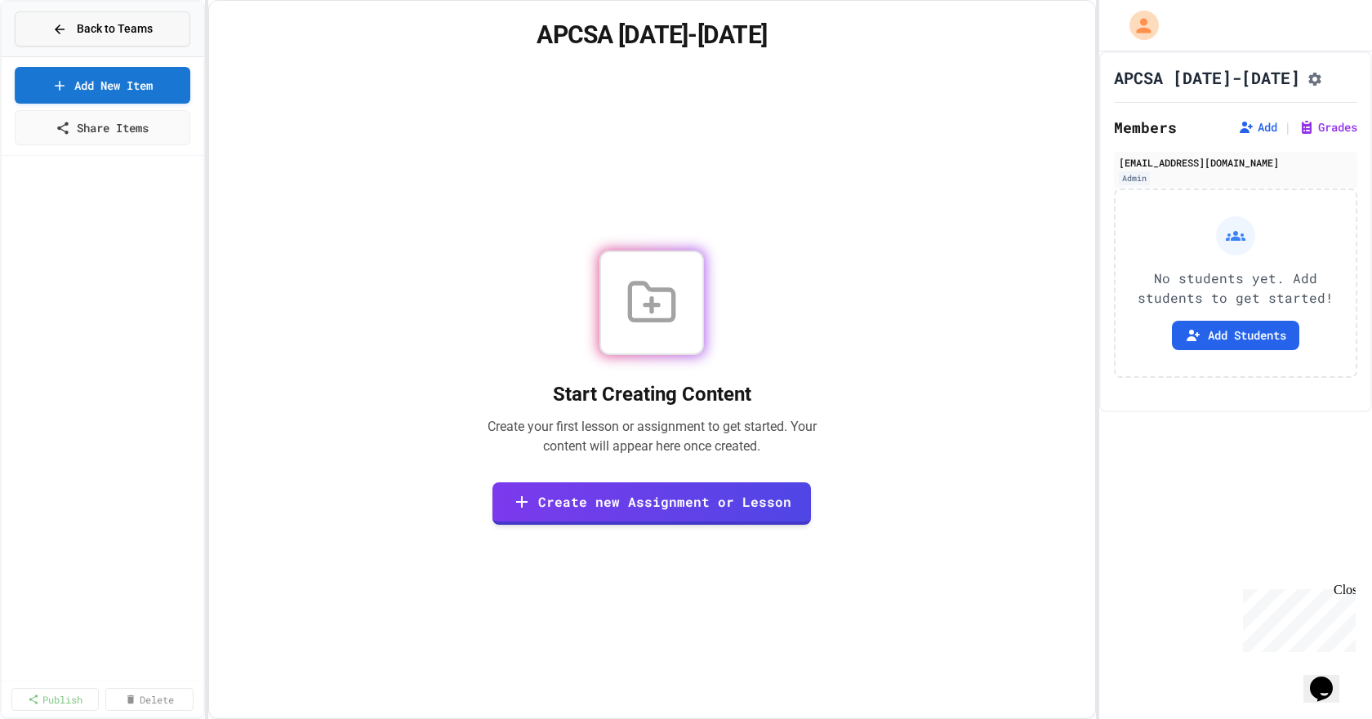
click at [135, 32] on span "Back to Teams" at bounding box center [115, 28] width 76 height 17
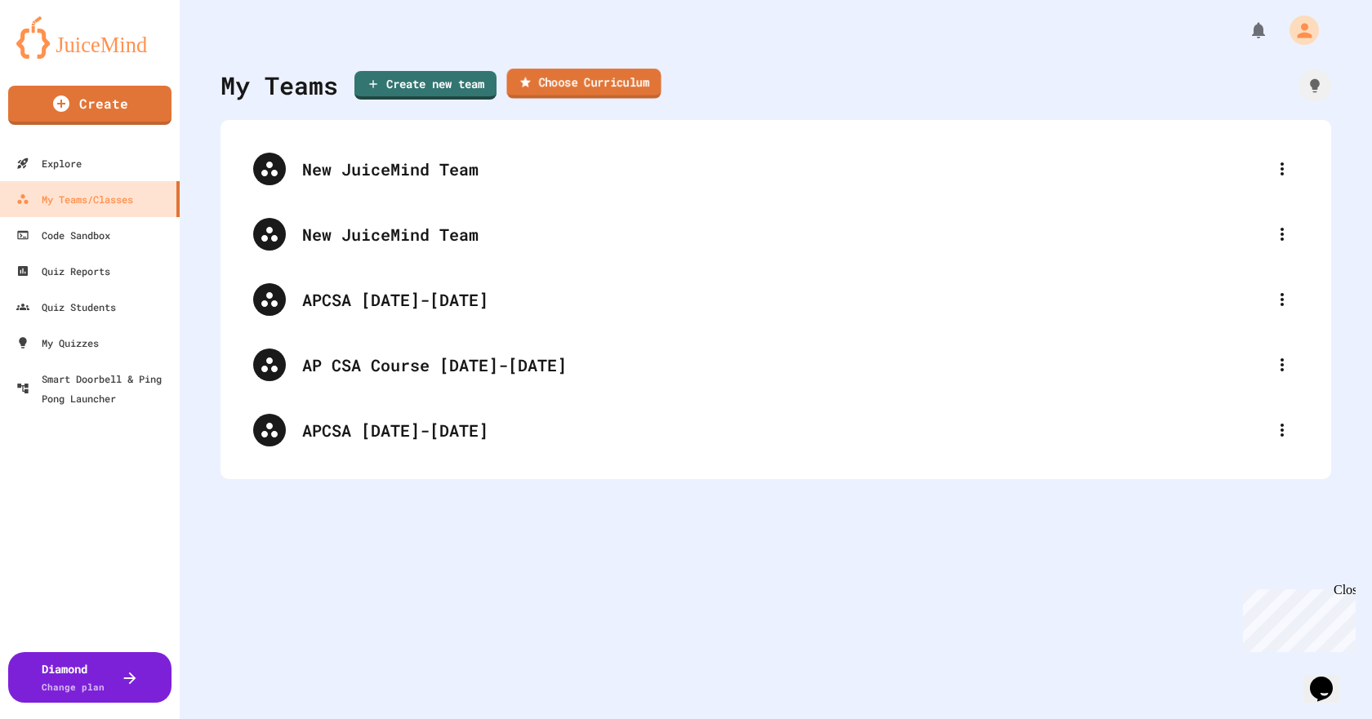
click at [585, 80] on link "Choose Curriculum" at bounding box center [583, 84] width 154 height 30
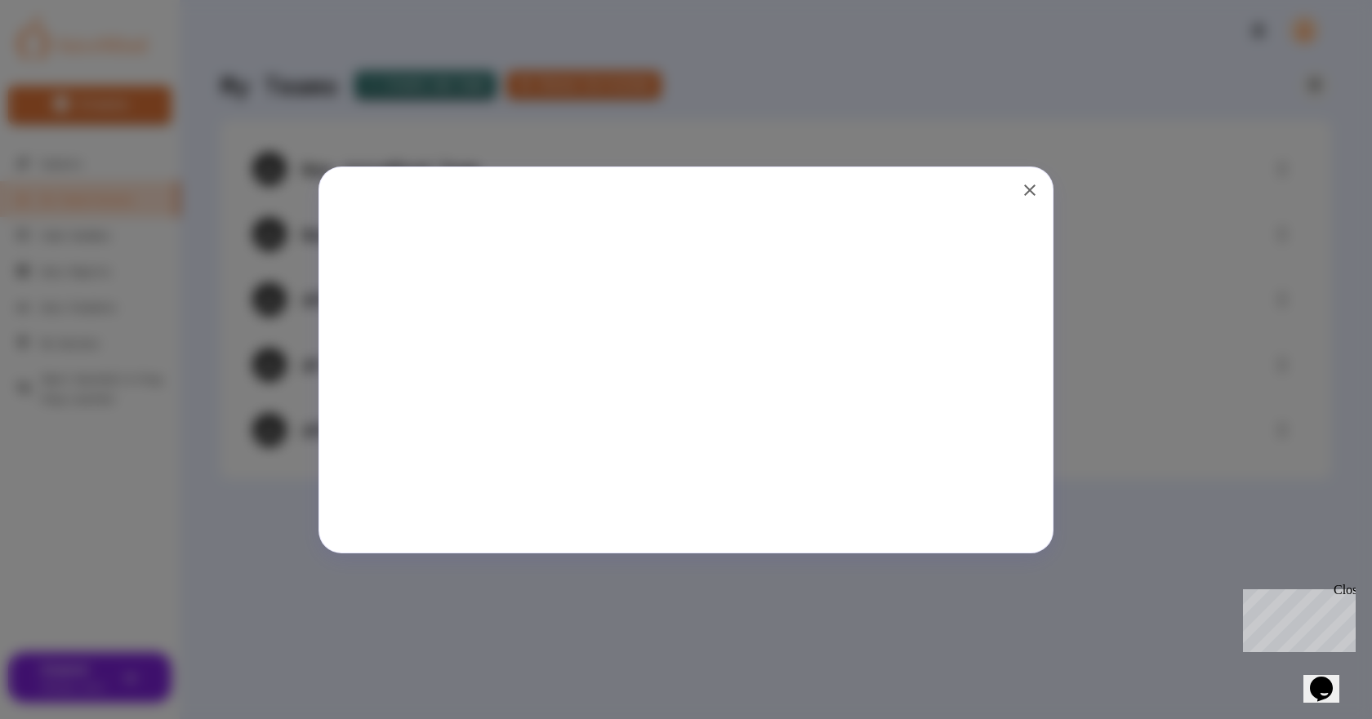
click at [695, 324] on h4 "JuiceMind Courses" at bounding box center [686, 334] width 668 height 20
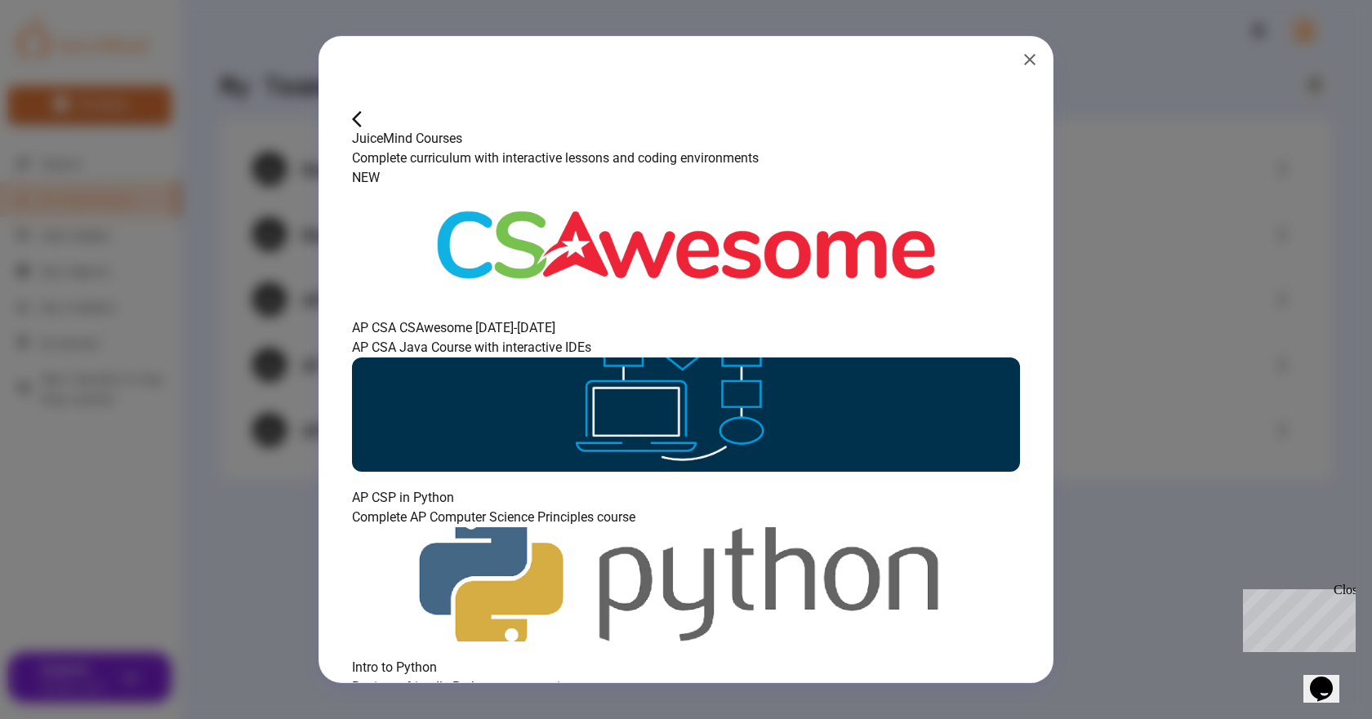
click at [367, 109] on icon "button" at bounding box center [362, 119] width 20 height 20
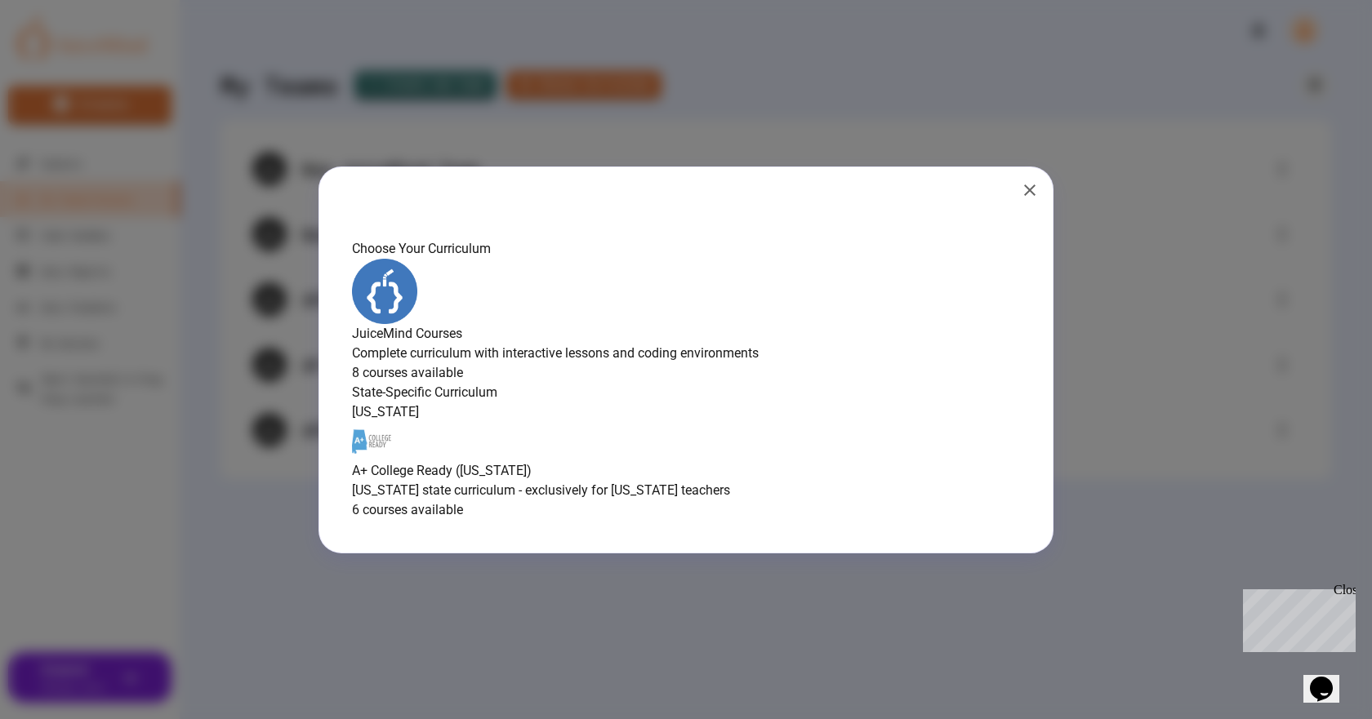
drag, startPoint x: 1029, startPoint y: 56, endPoint x: 806, endPoint y: 118, distance: 231.2
click at [1028, 185] on icon "button" at bounding box center [1029, 190] width 11 height 11
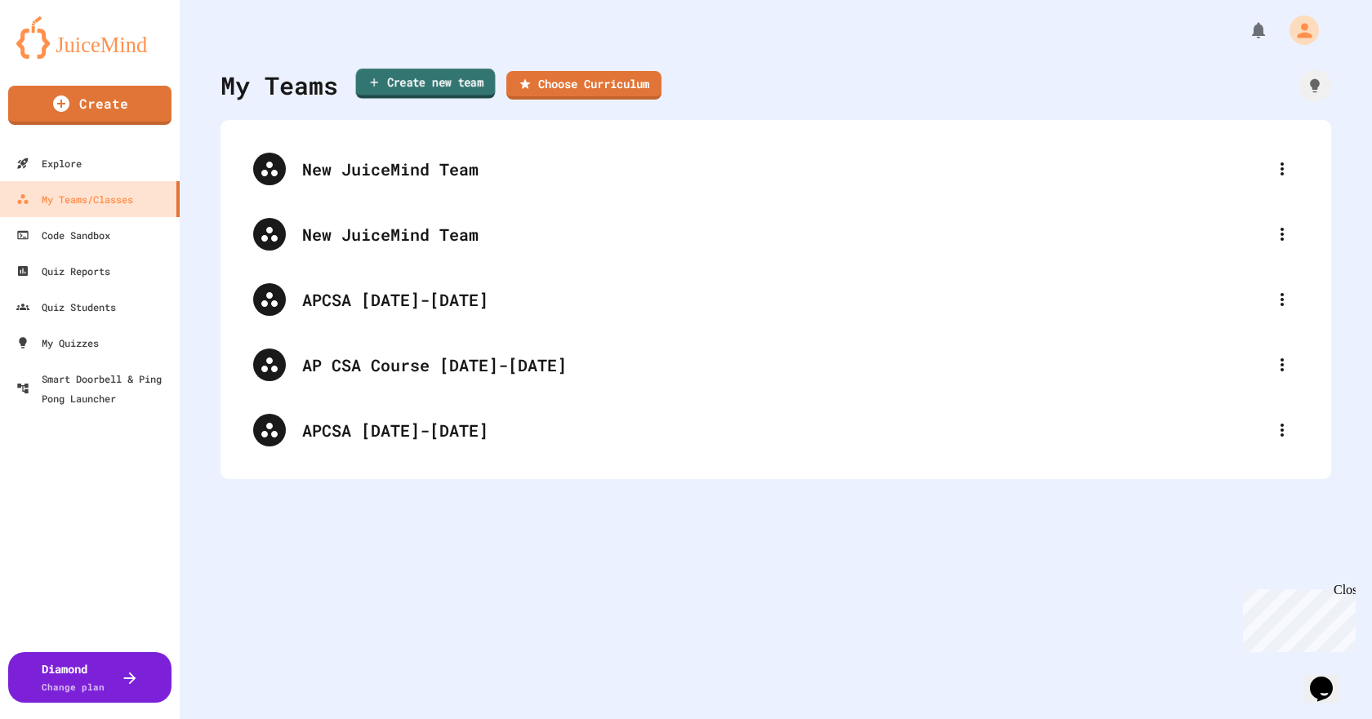
click at [446, 81] on link "Create new team" at bounding box center [426, 84] width 140 height 30
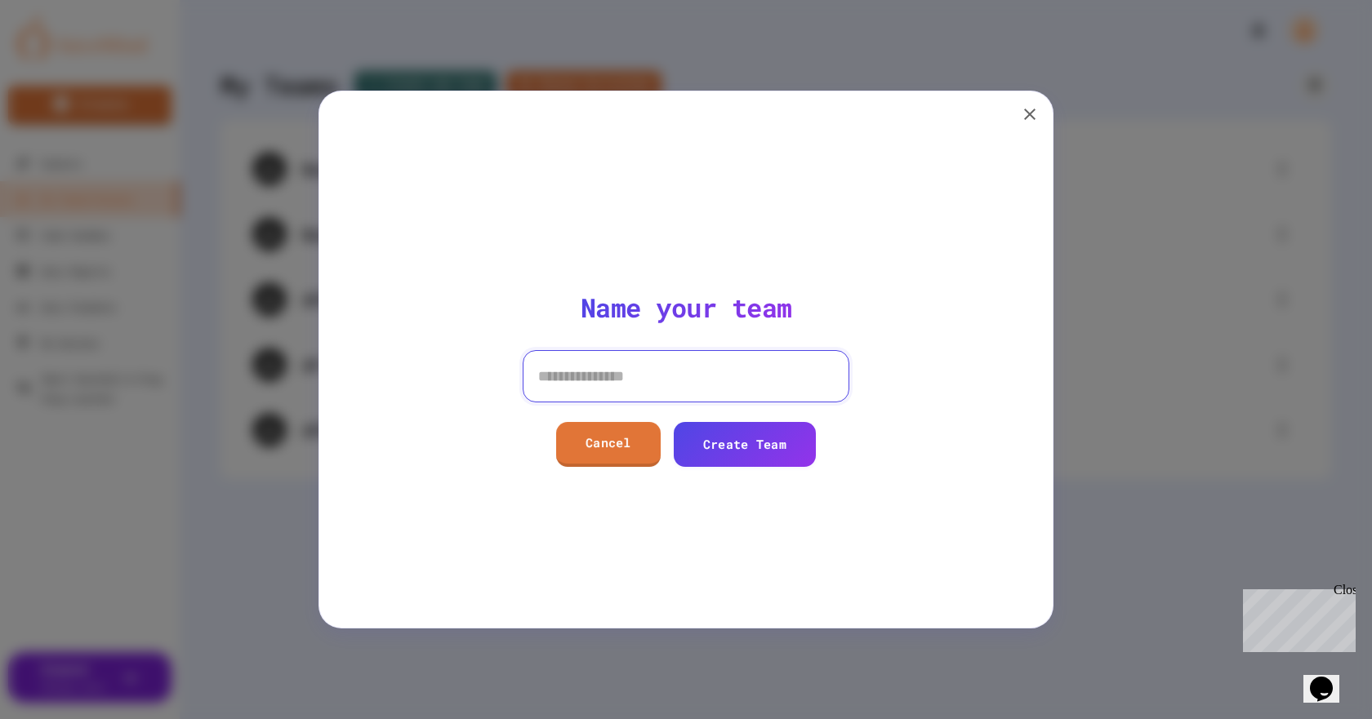
click at [586, 370] on input at bounding box center [686, 376] width 327 height 52
click at [1024, 117] on icon "button" at bounding box center [1030, 115] width 20 height 20
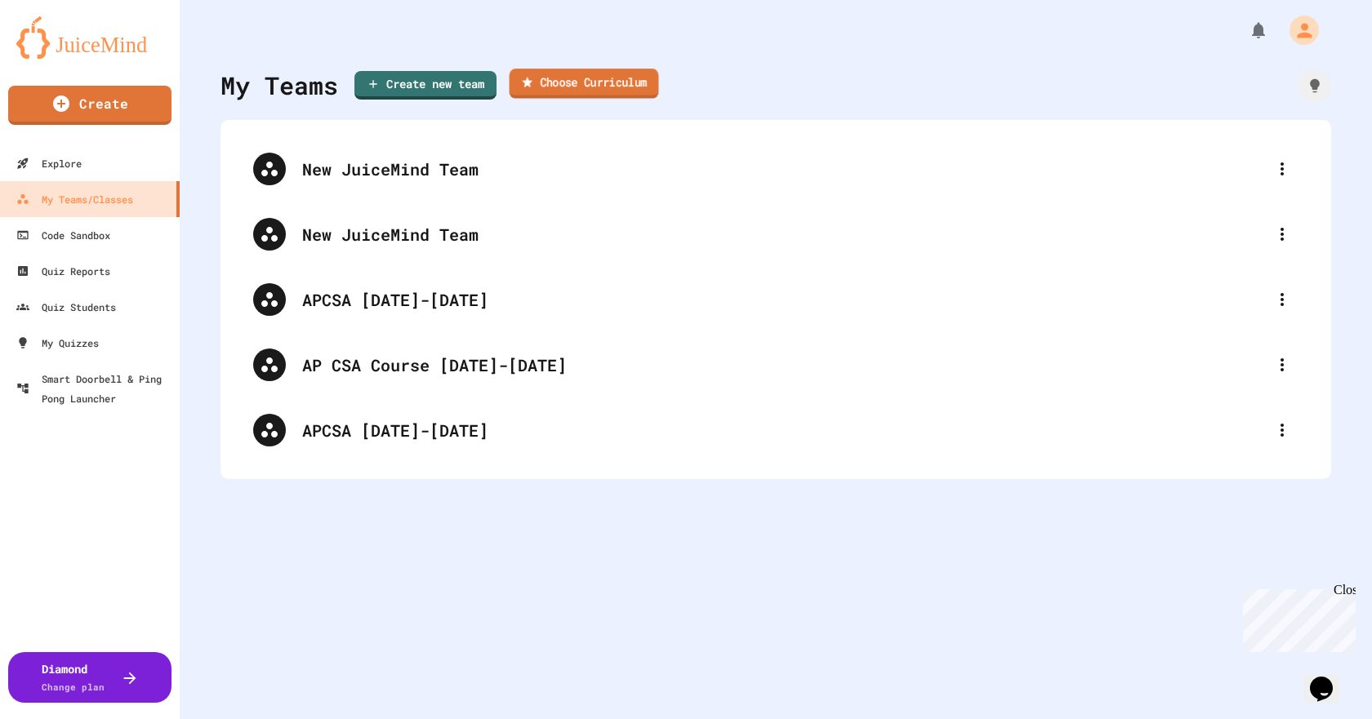
click at [544, 88] on link "Choose Curriculum" at bounding box center [584, 84] width 149 height 30
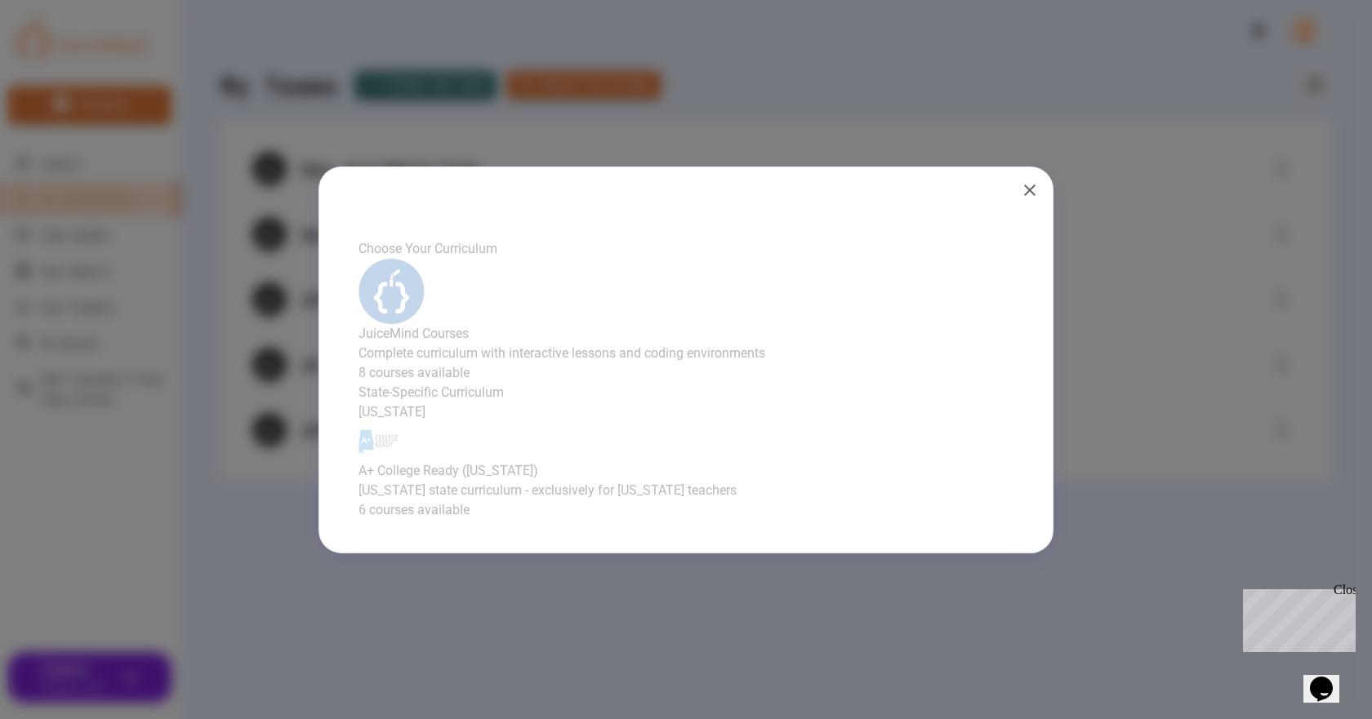
click at [631, 277] on div "JuiceMind Courses Complete curriculum with interactive lessons and coding envir…" at bounding box center [686, 321] width 668 height 124
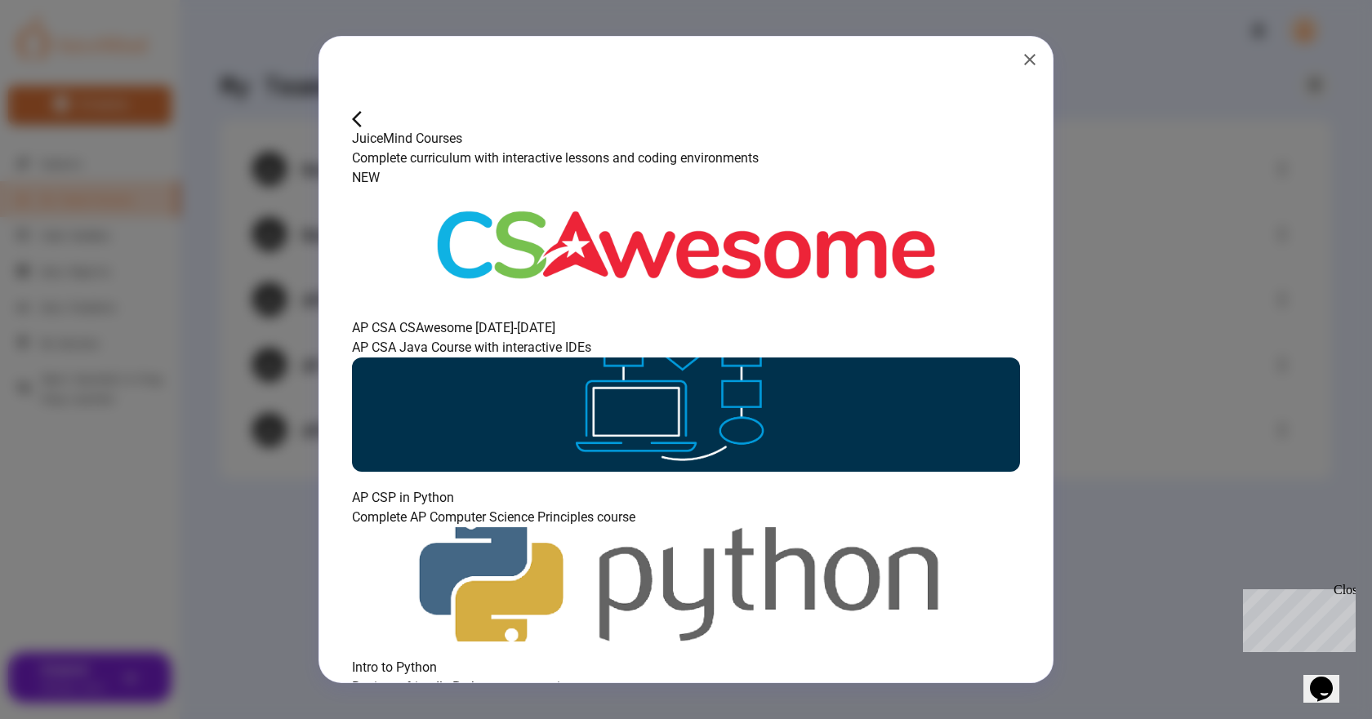
scroll to position [163, 0]
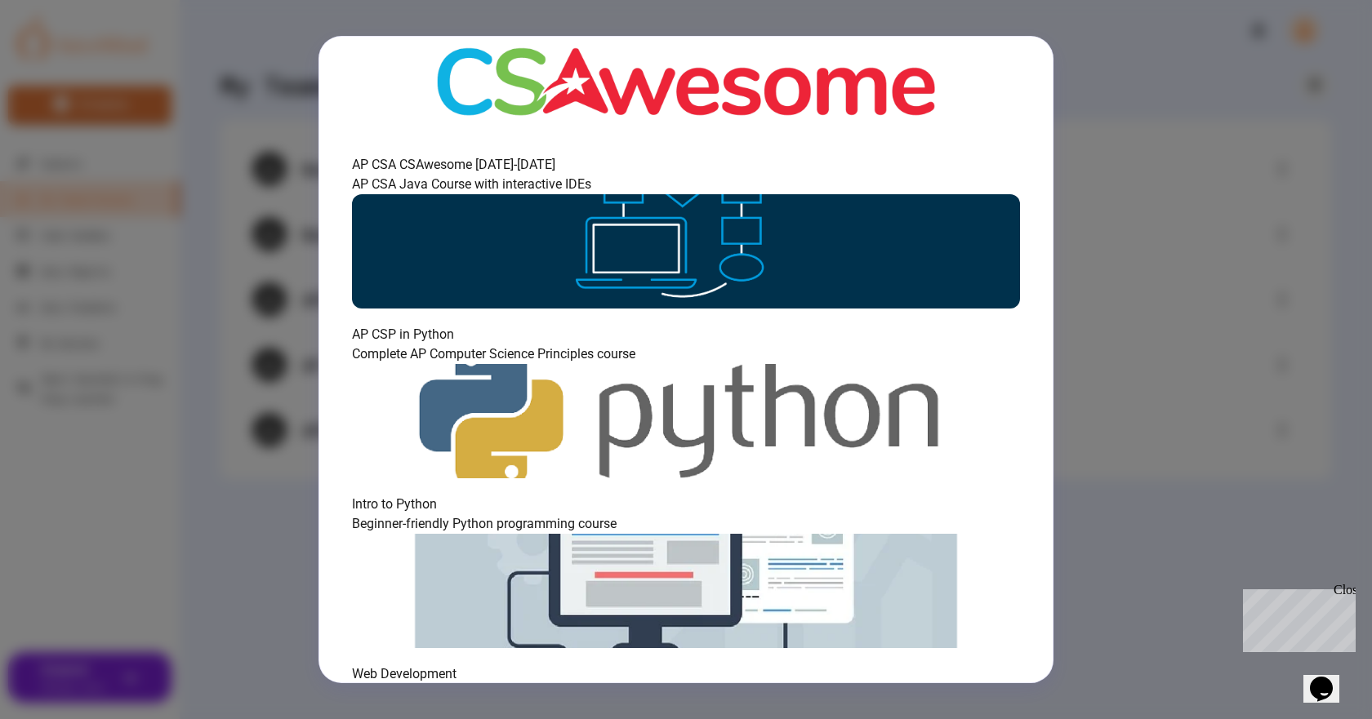
click at [475, 465] on img at bounding box center [686, 421] width 668 height 114
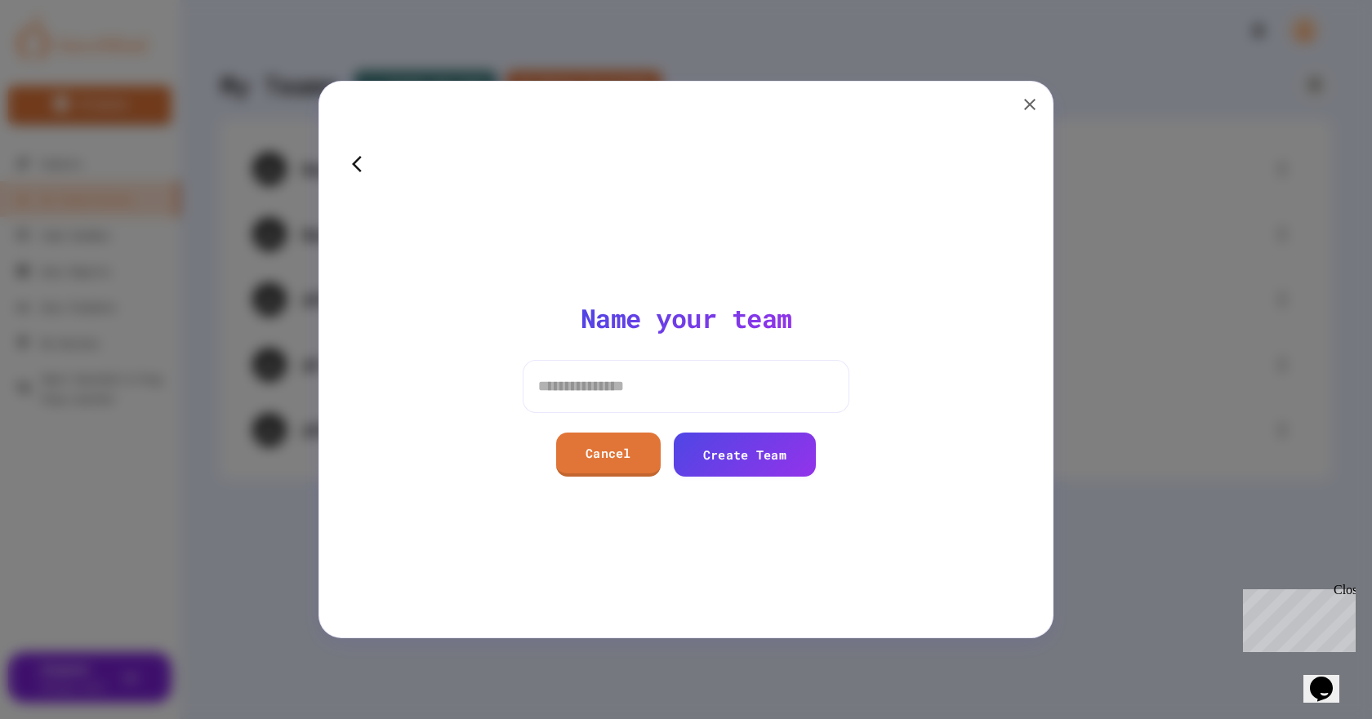
scroll to position [0, 0]
click at [560, 381] on input at bounding box center [686, 386] width 327 height 52
type input "**********"
click at [741, 450] on link "Create Team" at bounding box center [744, 453] width 140 height 47
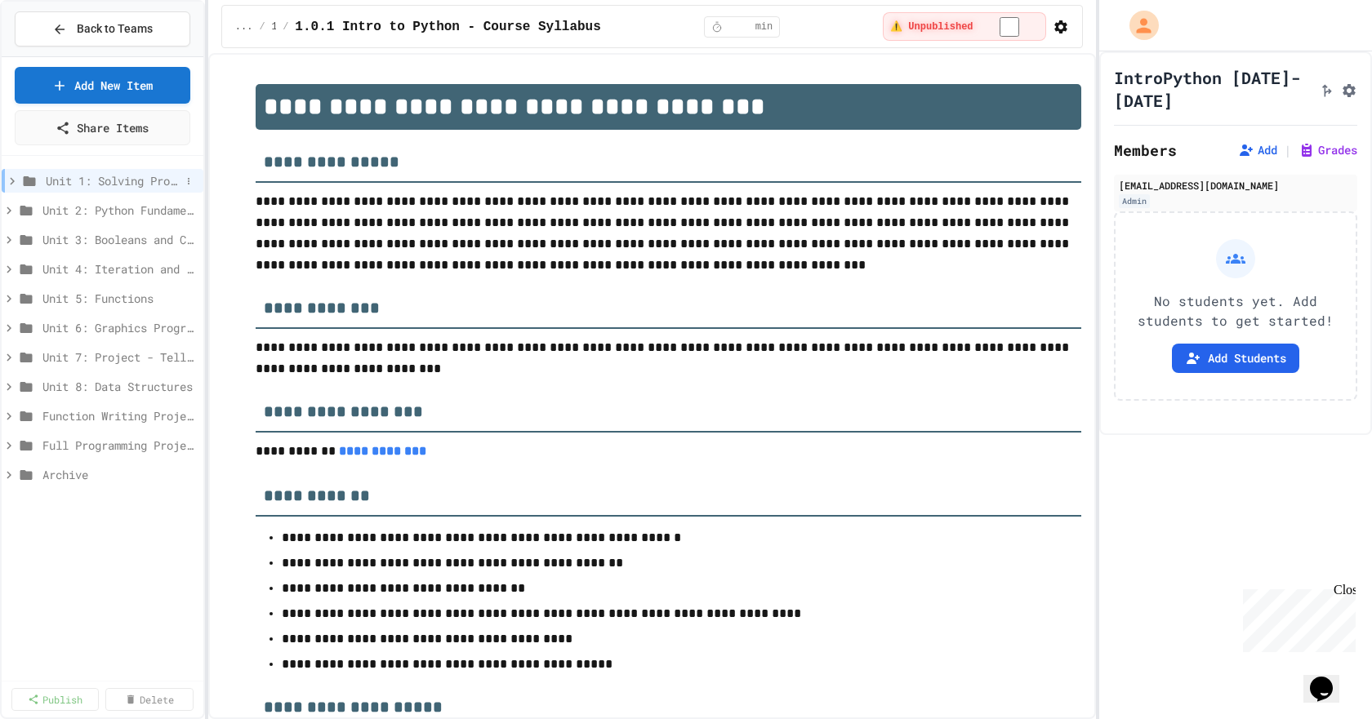
click at [25, 184] on icon at bounding box center [30, 181] width 12 height 10
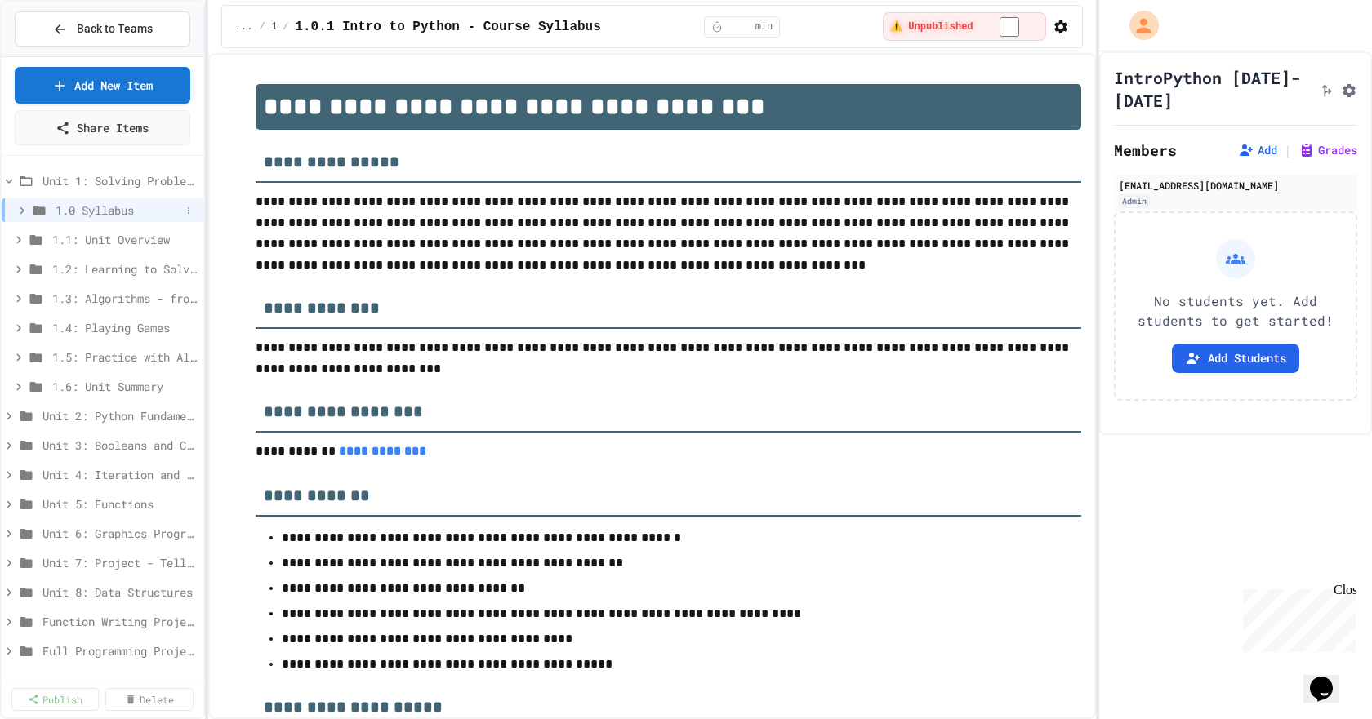
click at [49, 214] on div "1.0 Syllabus" at bounding box center [103, 210] width 202 height 24
click at [59, 242] on div "1.0.1 Intro to Python - Course Syllabus" at bounding box center [103, 240] width 202 height 24
click at [53, 241] on icon at bounding box center [44, 240] width 20 height 15
